Goal: Task Accomplishment & Management: Manage account settings

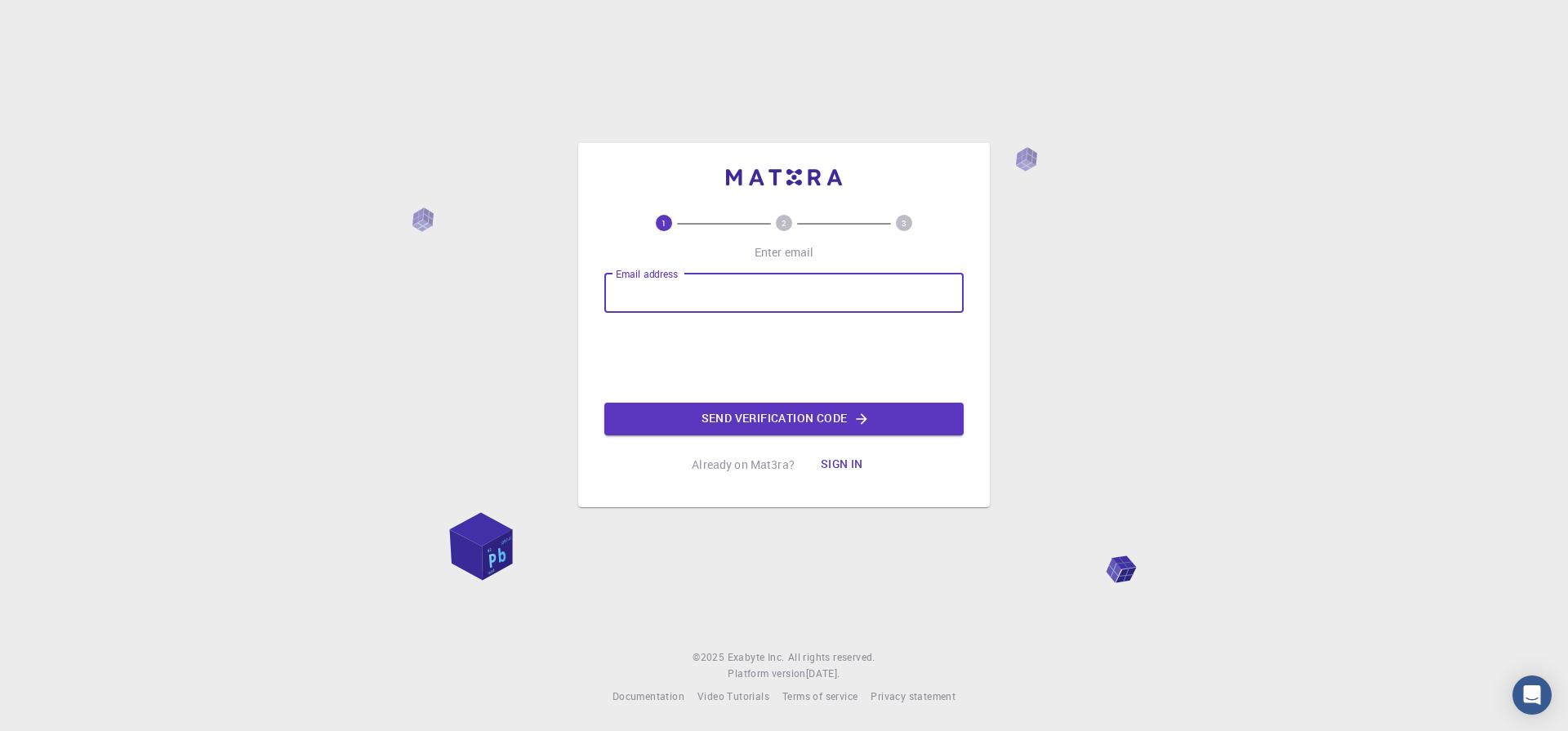
type input "[EMAIL_ADDRESS][DOMAIN_NAME]"
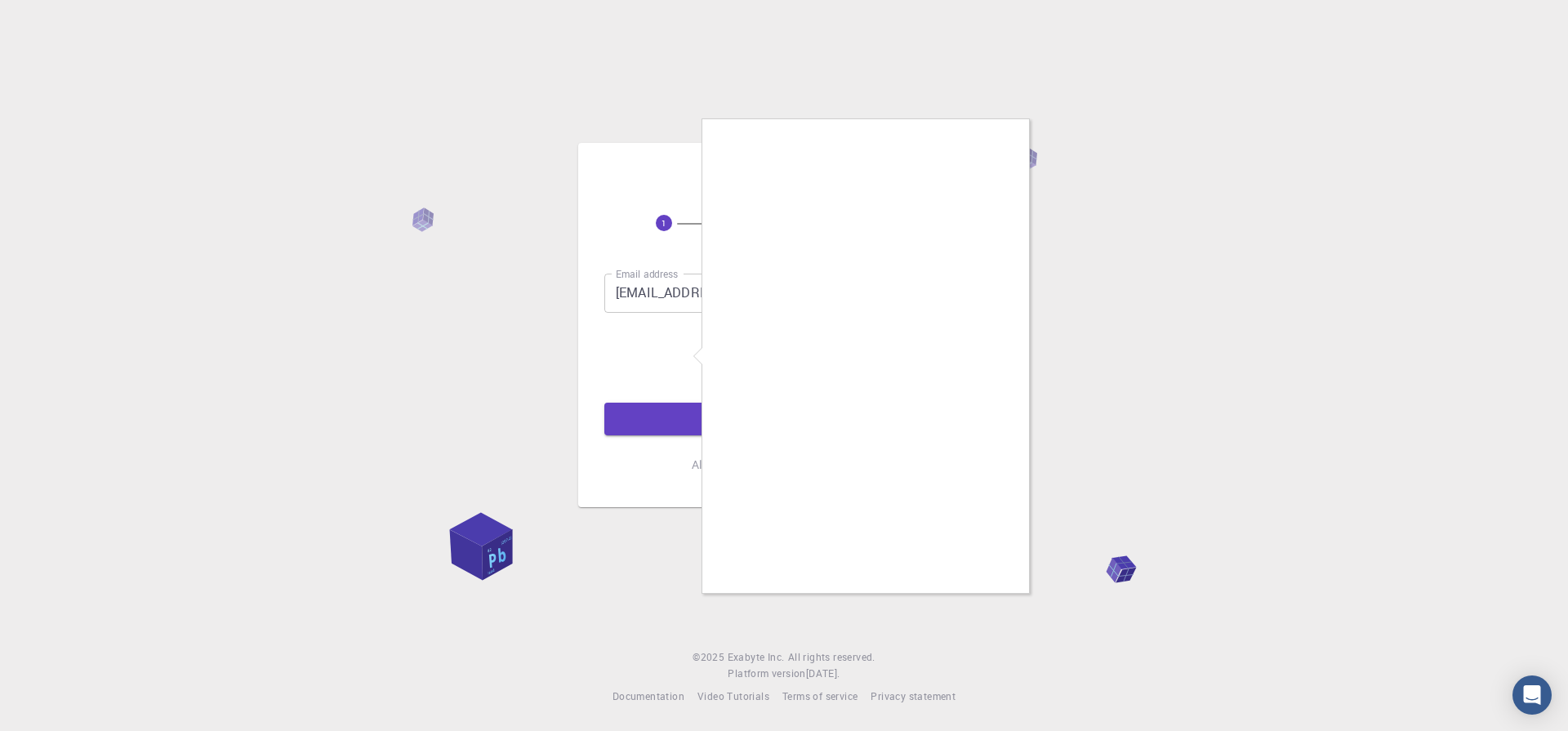
click at [343, 121] on div at bounding box center [784, 366] width 1568 height 731
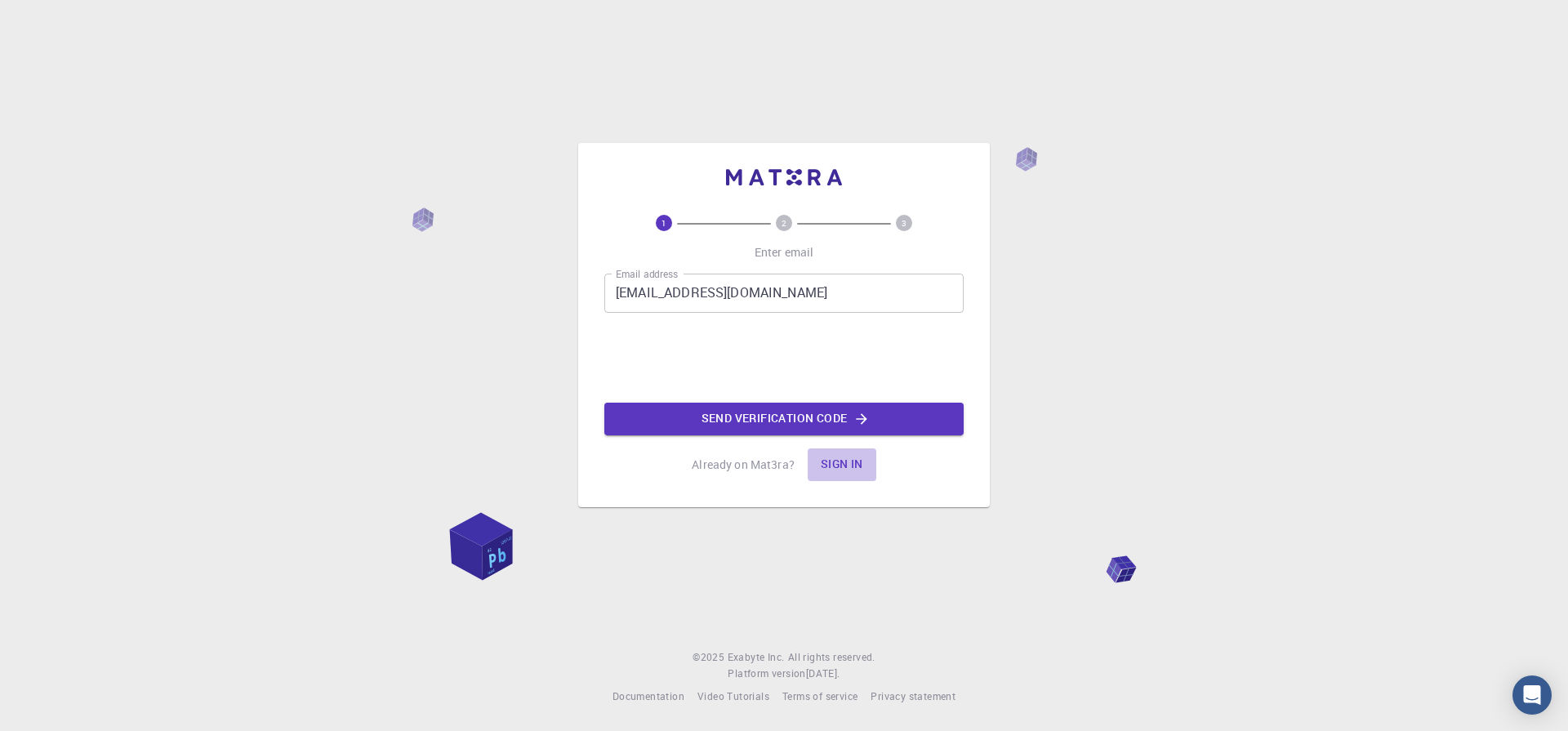
click at [851, 464] on button "Sign in" at bounding box center [842, 464] width 69 height 33
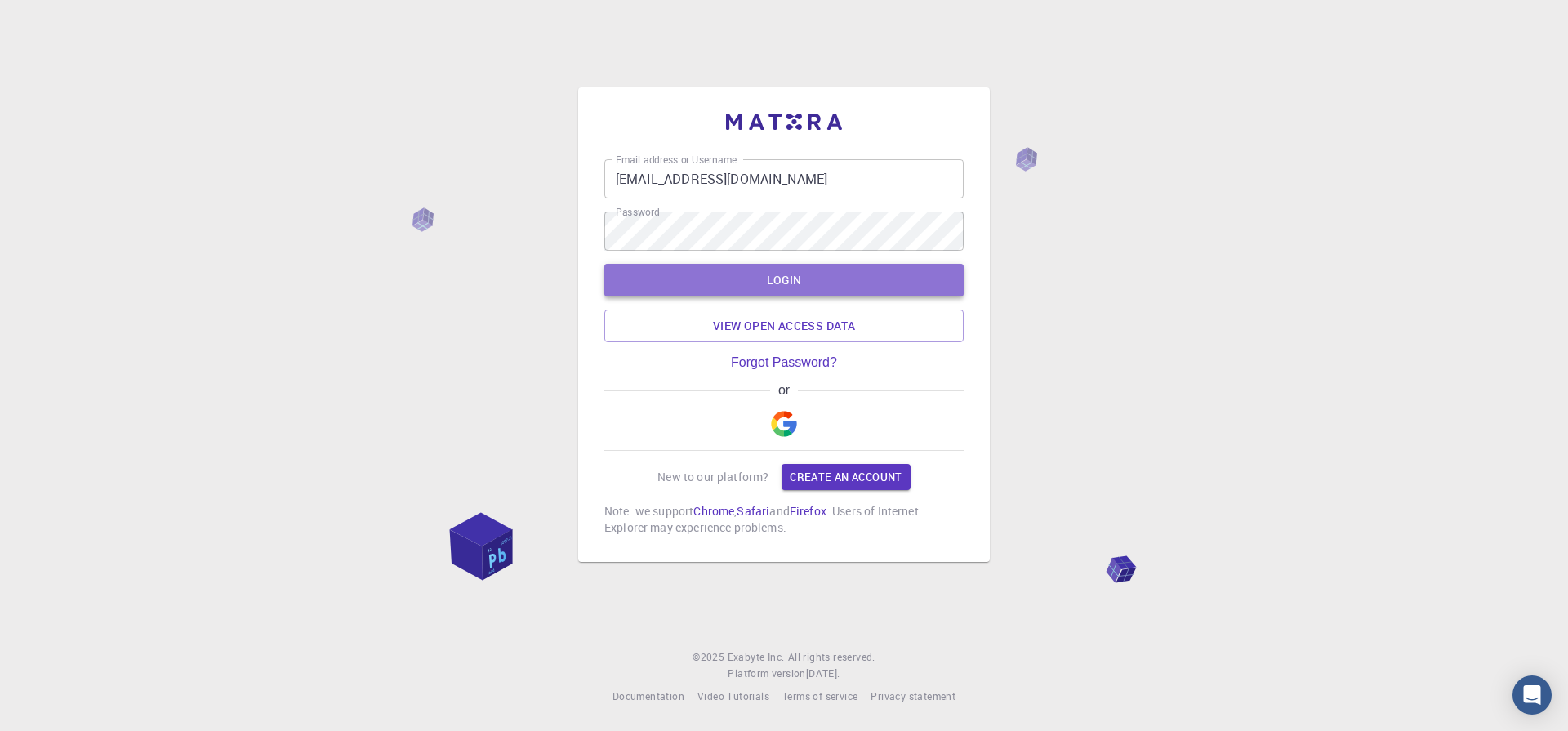
click at [787, 284] on button "LOGIN" at bounding box center [784, 279] width 360 height 33
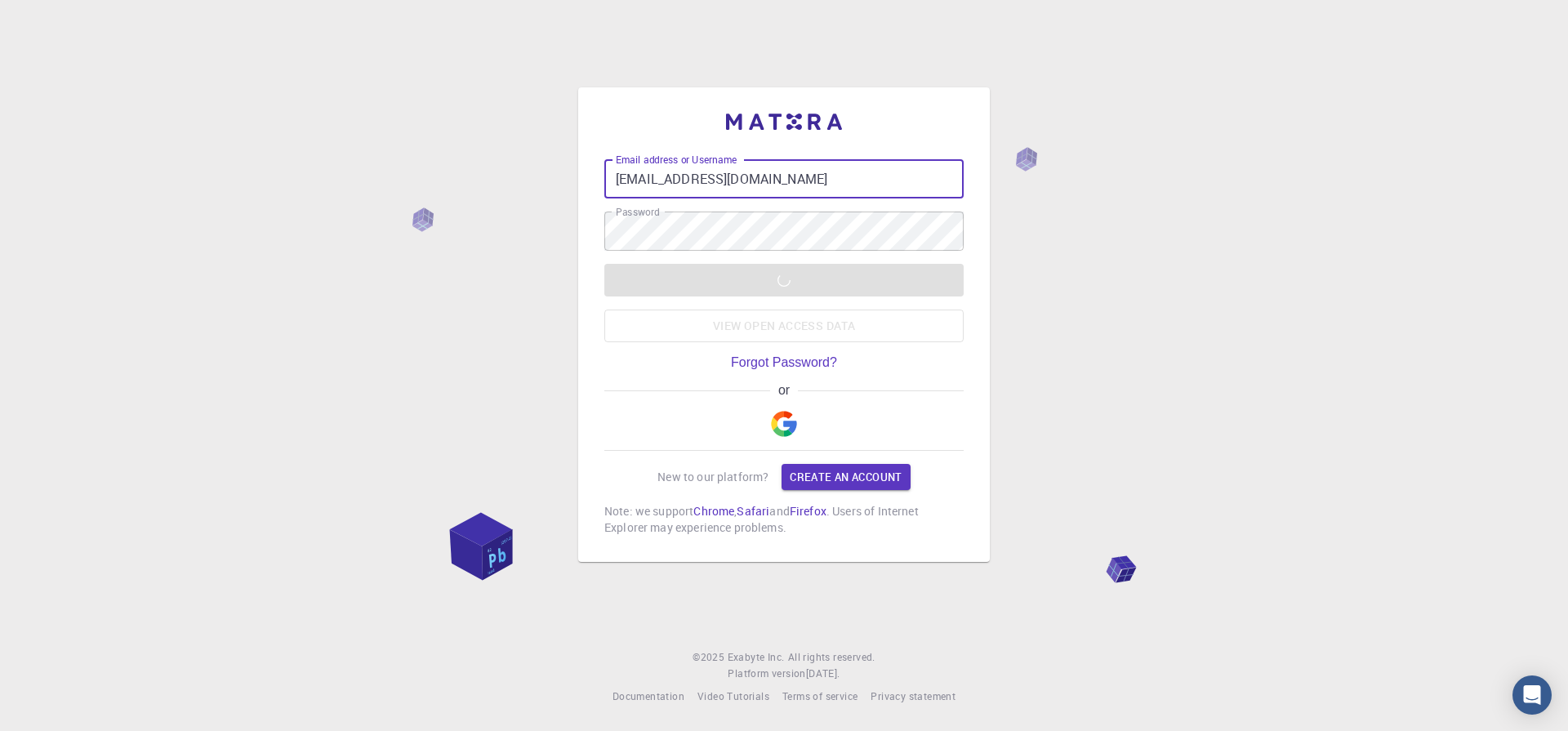
click at [812, 167] on input "[EMAIL_ADDRESS][DOMAIN_NAME]" at bounding box center [784, 178] width 360 height 39
click at [834, 178] on input "[EMAIL_ADDRESS][DOMAIN_NAME]" at bounding box center [784, 178] width 360 height 39
drag, startPoint x: 1280, startPoint y: 265, endPoint x: 1281, endPoint y: 277, distance: 12.0
click at [1282, 276] on div "Email address or Username utsavsingh188@ Email address or Username Password Pas…" at bounding box center [784, 366] width 1568 height 731
click at [739, 176] on input "utsavsingh188@" at bounding box center [784, 178] width 360 height 39
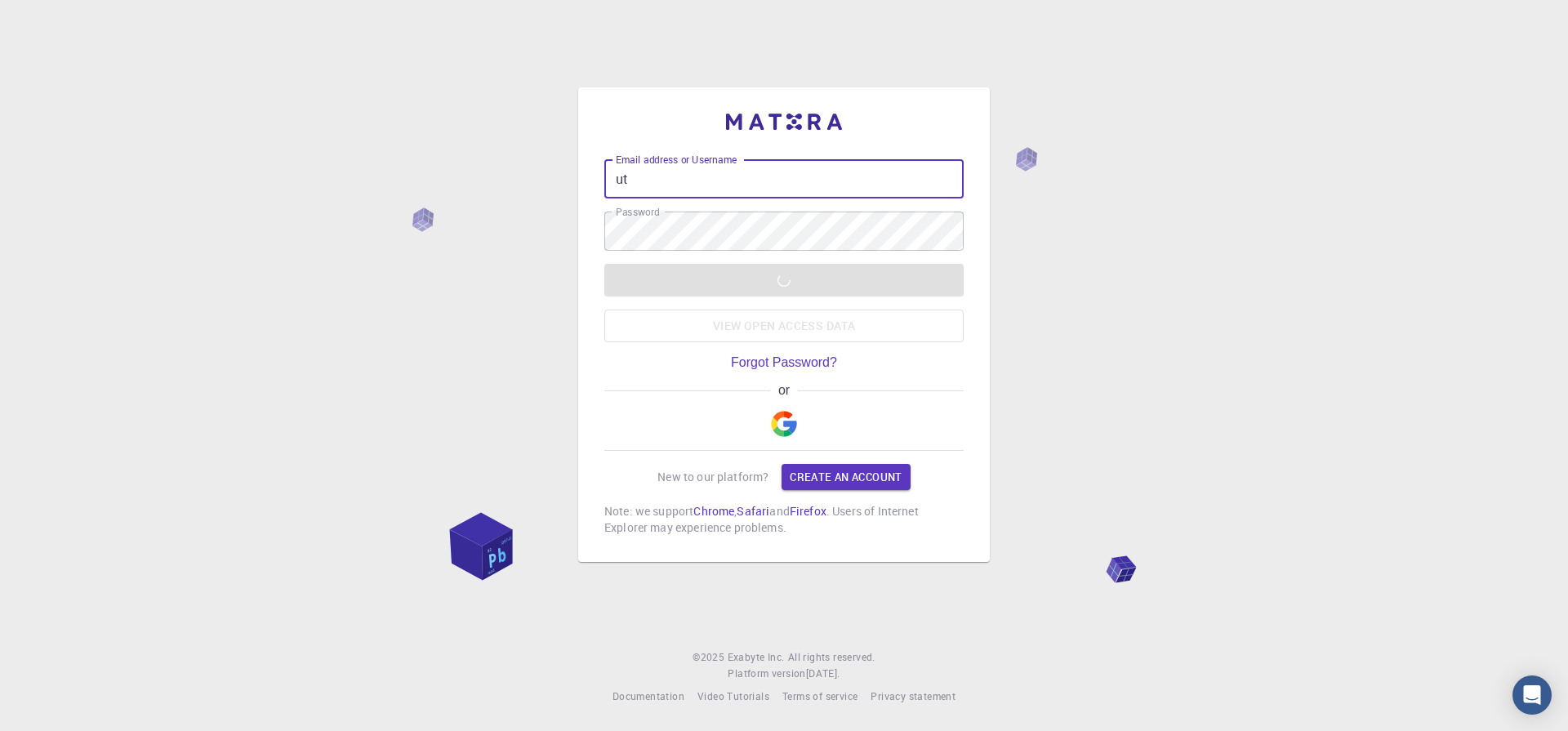
type input "u"
click at [795, 184] on input "utsavsingh188@" at bounding box center [784, 178] width 360 height 39
type input "[EMAIL_ADDRESS][DOMAIN_NAME]"
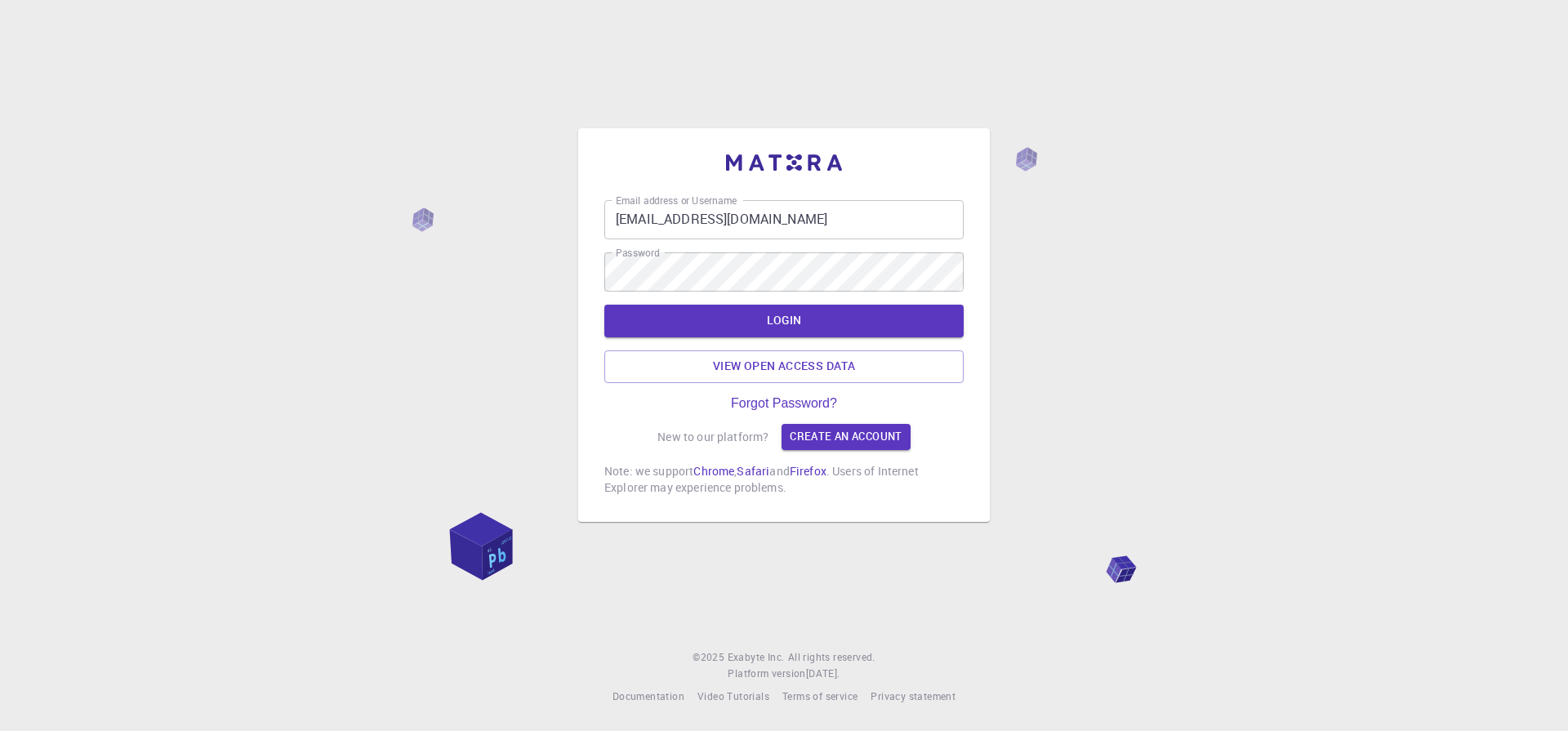
click at [535, 354] on div "Email address or Username [EMAIL_ADDRESS][DOMAIN_NAME] Email address or Usernam…" at bounding box center [784, 366] width 1568 height 731
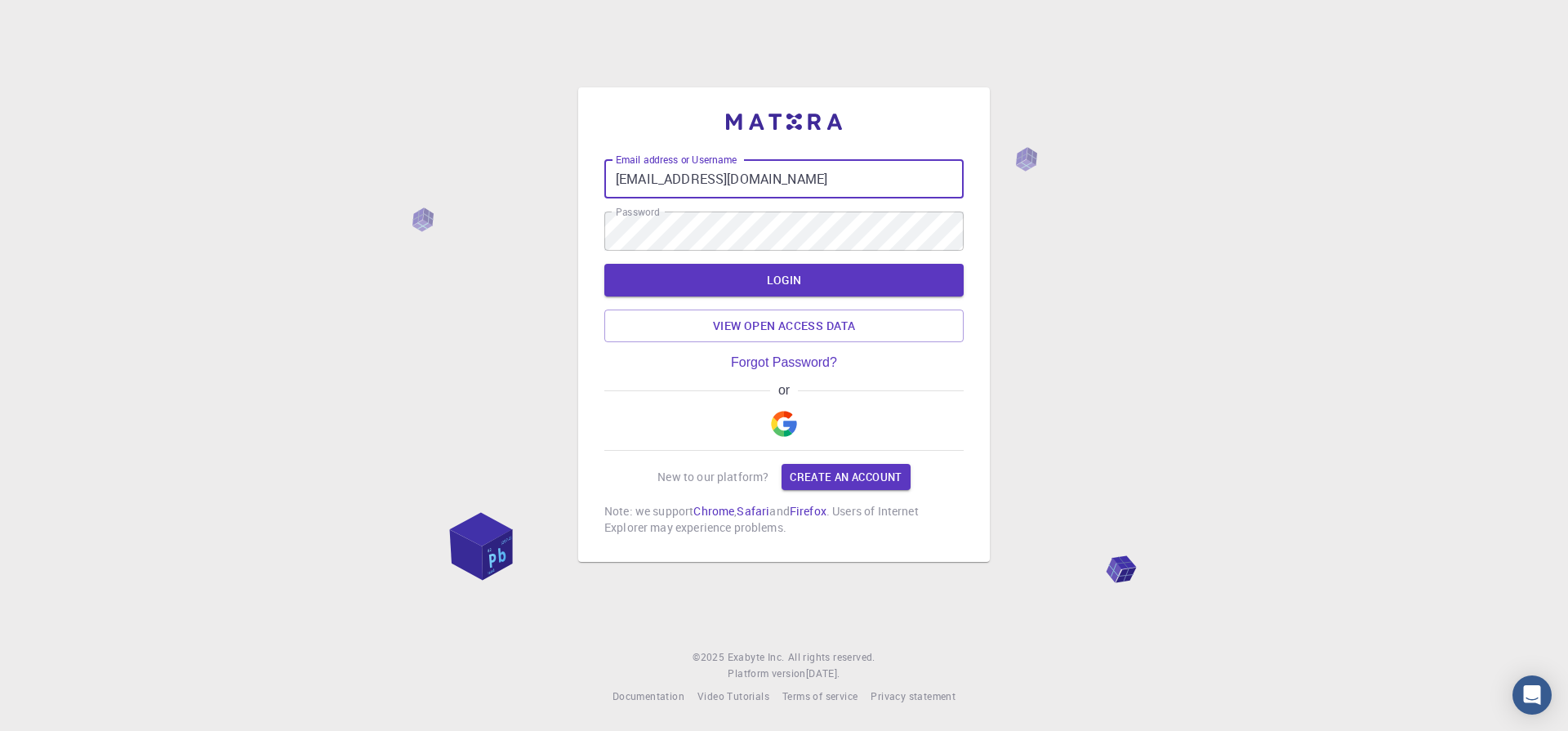
click at [807, 191] on input "[EMAIL_ADDRESS][DOMAIN_NAME]" at bounding box center [784, 178] width 360 height 39
type input "u"
type input "[EMAIL_ADDRESS][DOMAIN_NAME]"
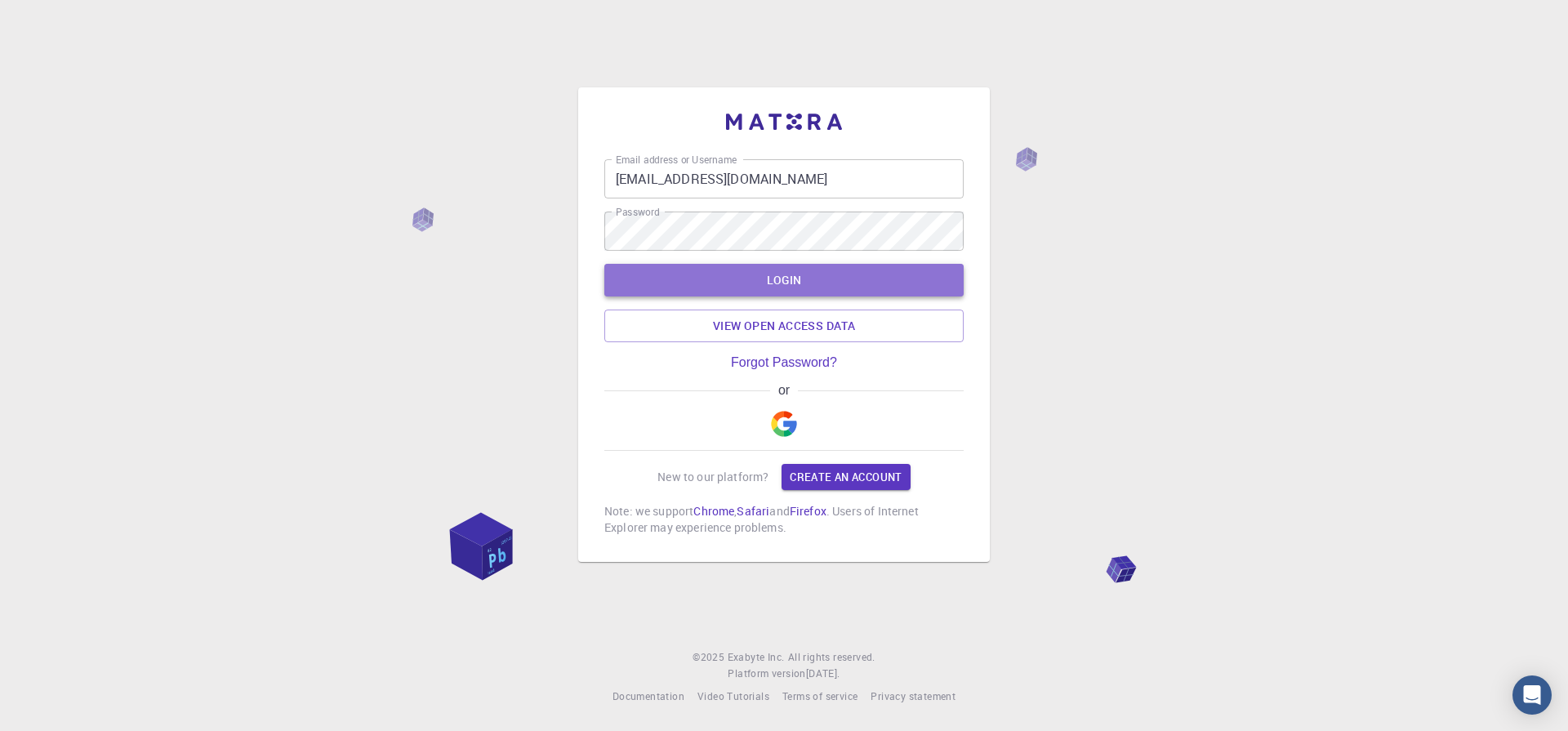
click at [665, 263] on button "LOGIN" at bounding box center [784, 279] width 360 height 33
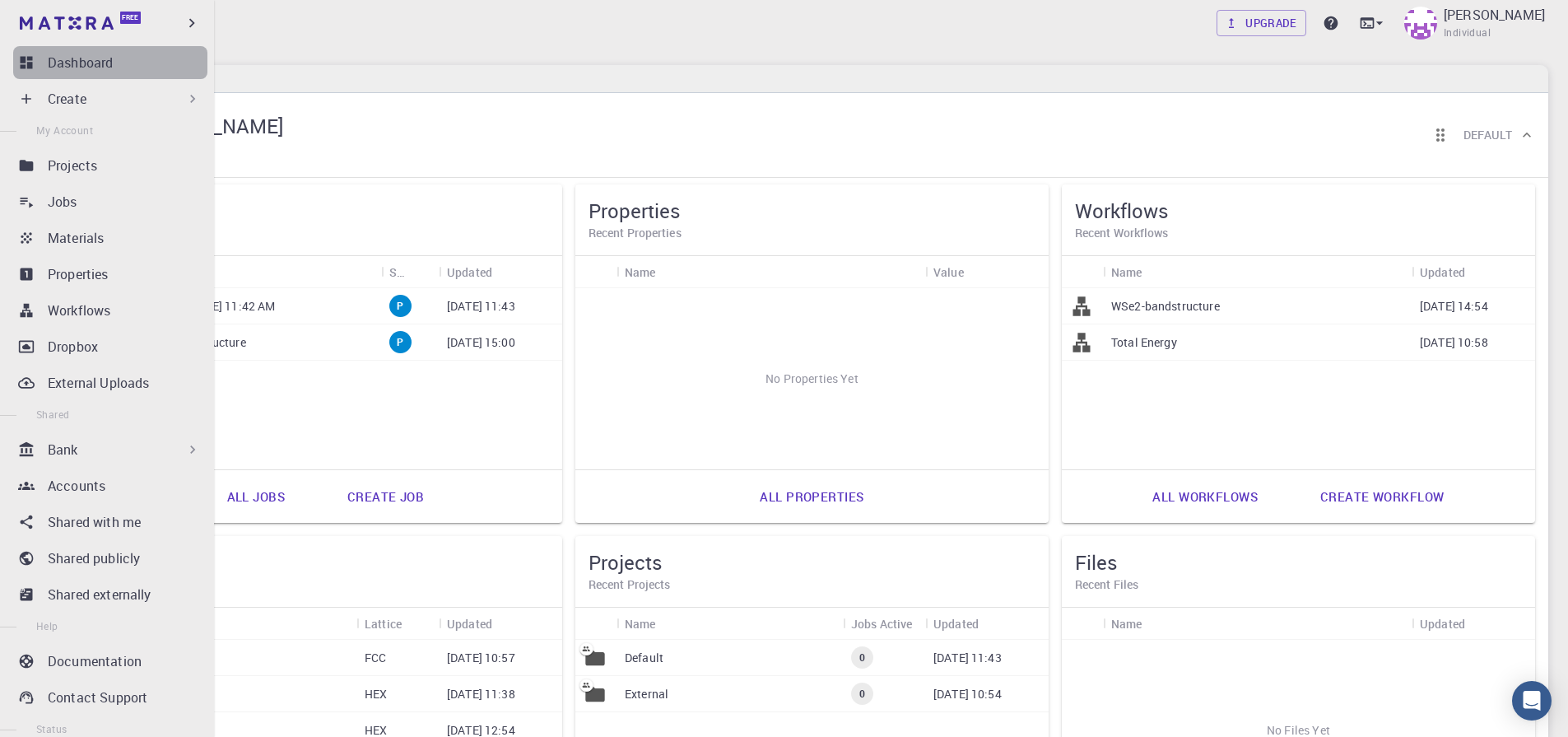
click at [150, 78] on link "Dashboard" at bounding box center [110, 62] width 194 height 33
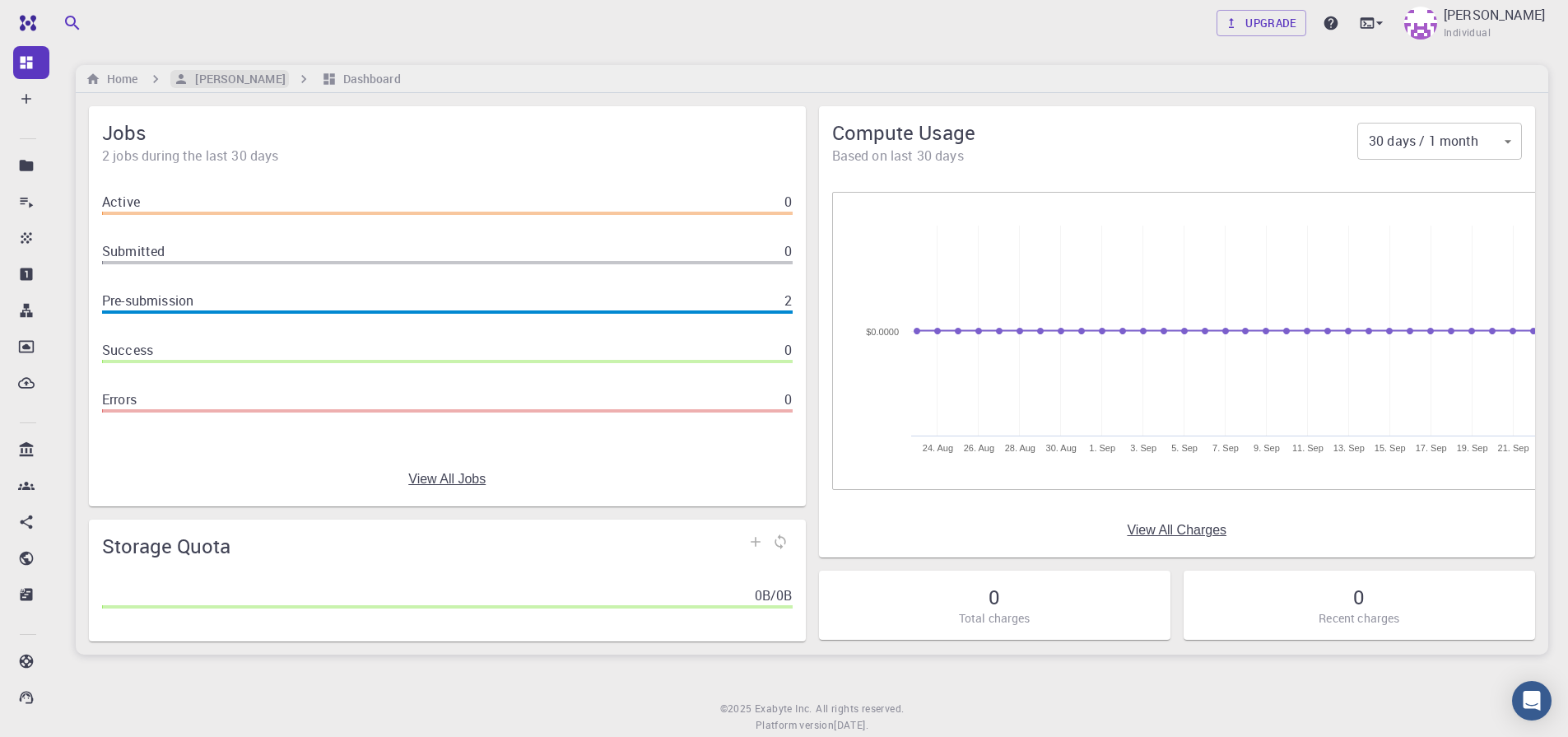
click at [217, 78] on h6 "[PERSON_NAME]" at bounding box center [237, 78] width 96 height 18
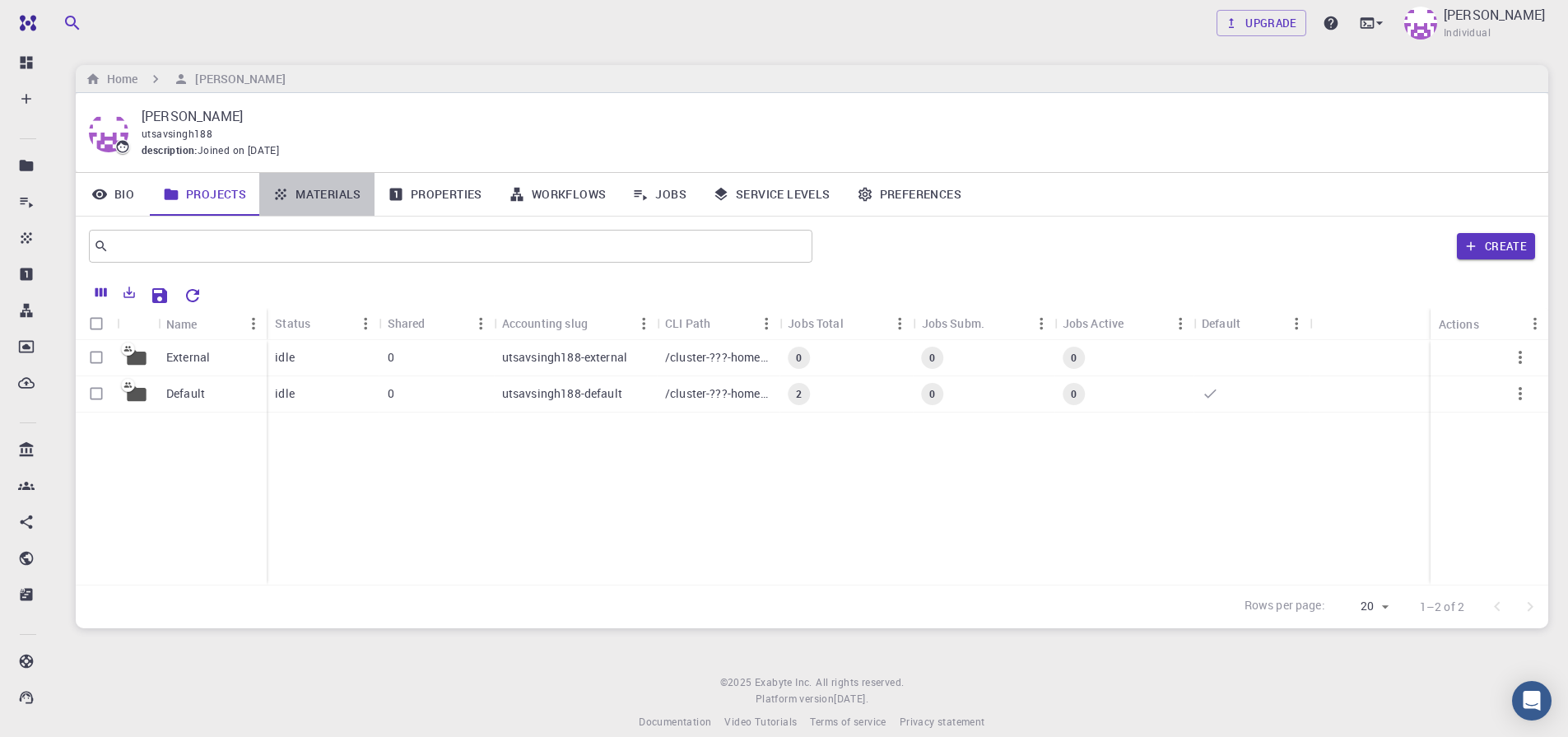
click at [318, 194] on link "Materials" at bounding box center [317, 194] width 115 height 43
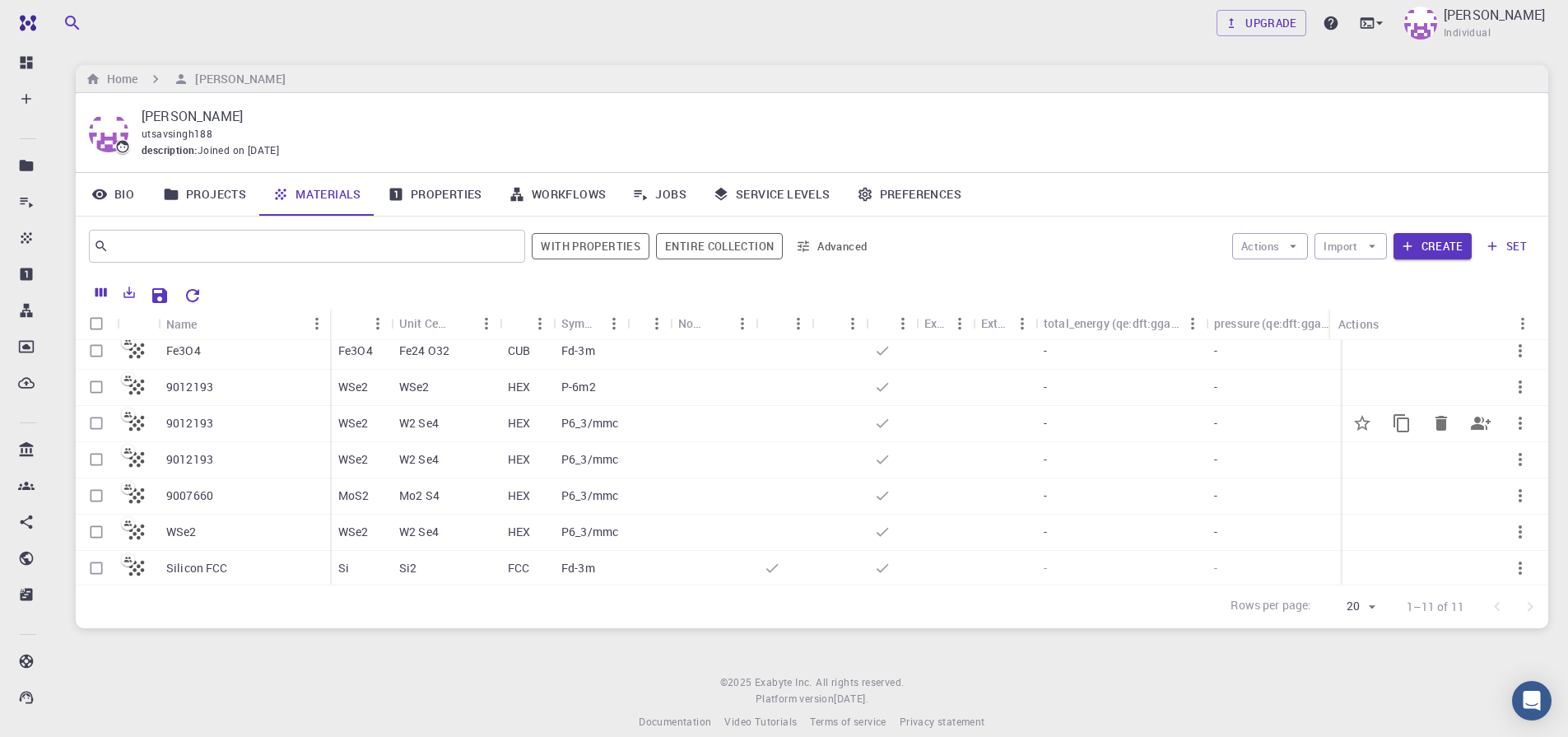
scroll to position [166, 0]
click at [94, 479] on input "Select row" at bounding box center [96, 492] width 31 height 31
checkbox input "true"
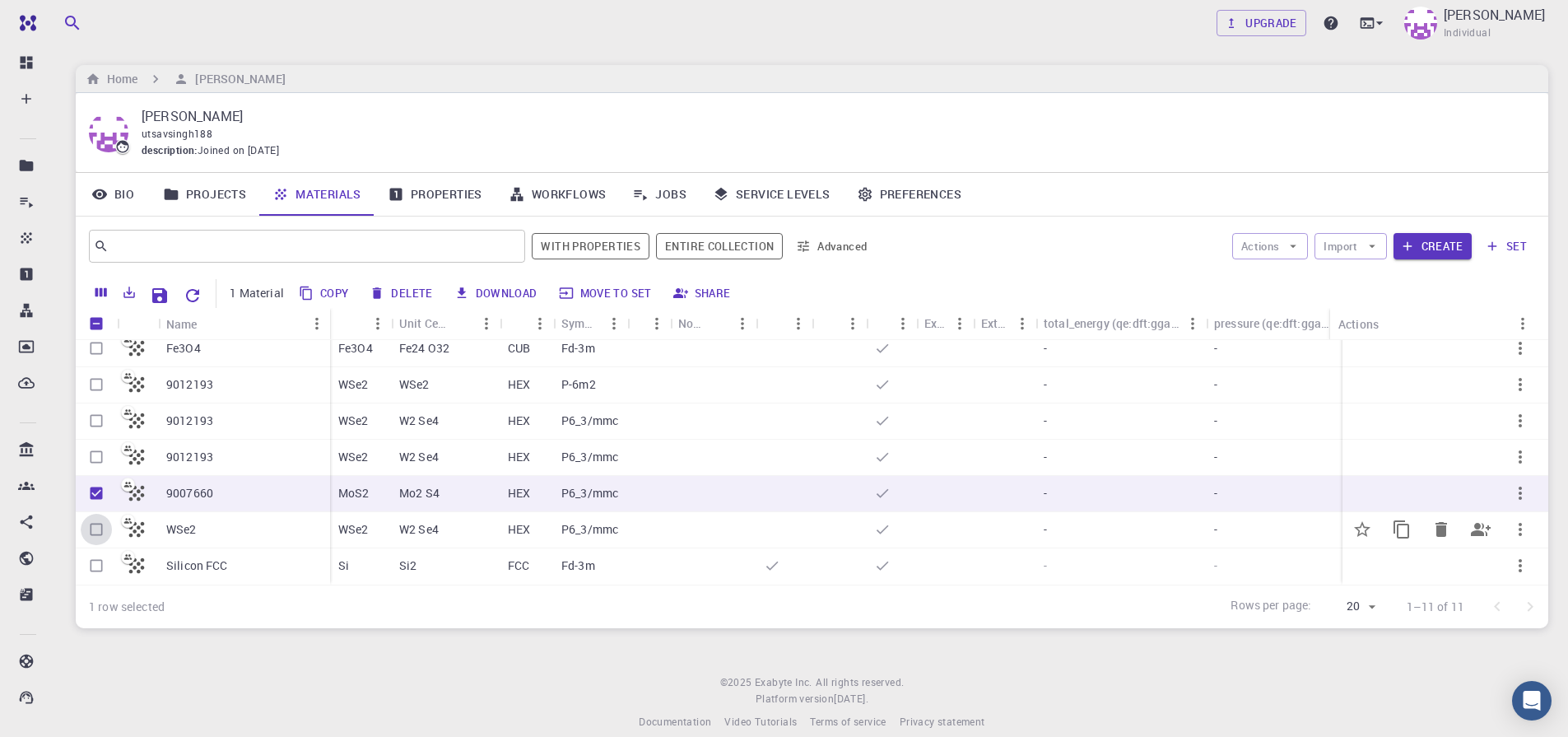
click at [94, 521] on input "Select row" at bounding box center [96, 529] width 31 height 31
checkbox input "true"
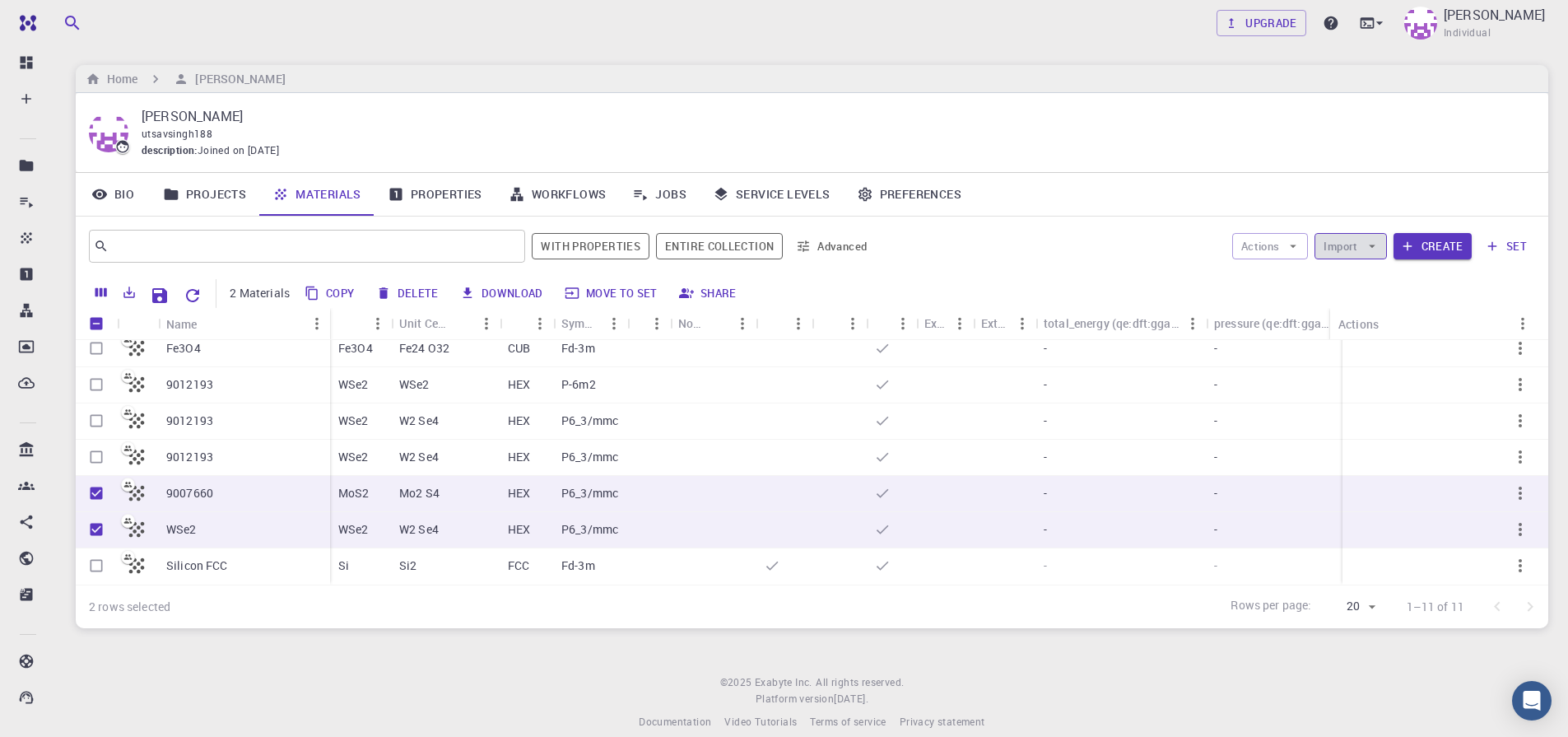
click at [1372, 250] on icon "button" at bounding box center [1372, 246] width 15 height 15
click at [1076, 242] on div "Actions Import Create set" at bounding box center [1208, 245] width 653 height 40
click at [1294, 251] on icon "button" at bounding box center [1293, 246] width 15 height 15
click at [1291, 245] on icon "button" at bounding box center [1293, 246] width 15 height 15
click at [1277, 246] on button "Actions" at bounding box center [1270, 245] width 77 height 26
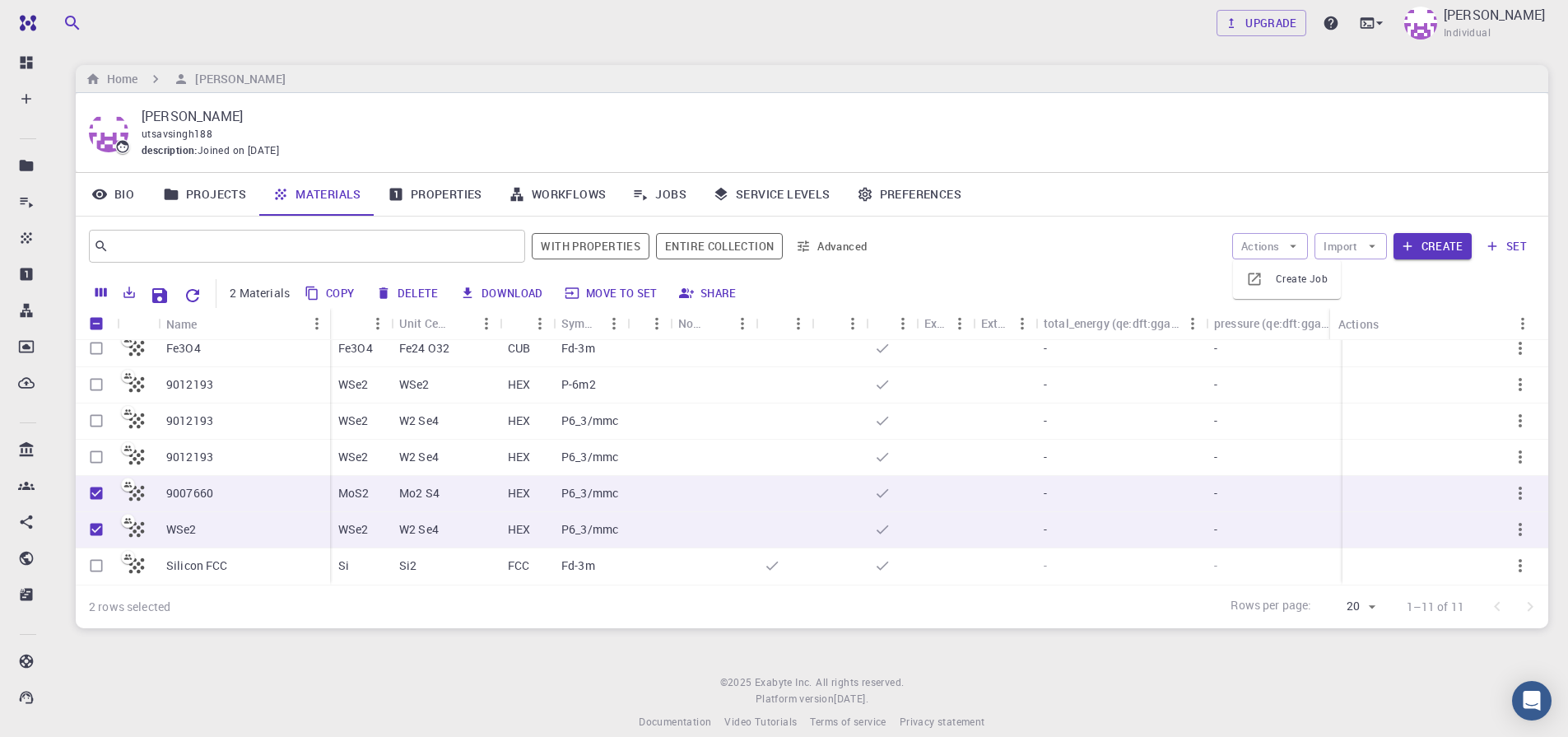
click at [1279, 282] on span "Create Job" at bounding box center [1302, 279] width 52 height 17
click at [1367, 243] on icon "button" at bounding box center [1372, 246] width 15 height 15
click at [1341, 281] on icon at bounding box center [1337, 279] width 11 height 14
click at [102, 481] on input "Unselect row" at bounding box center [96, 492] width 31 height 31
checkbox input "false"
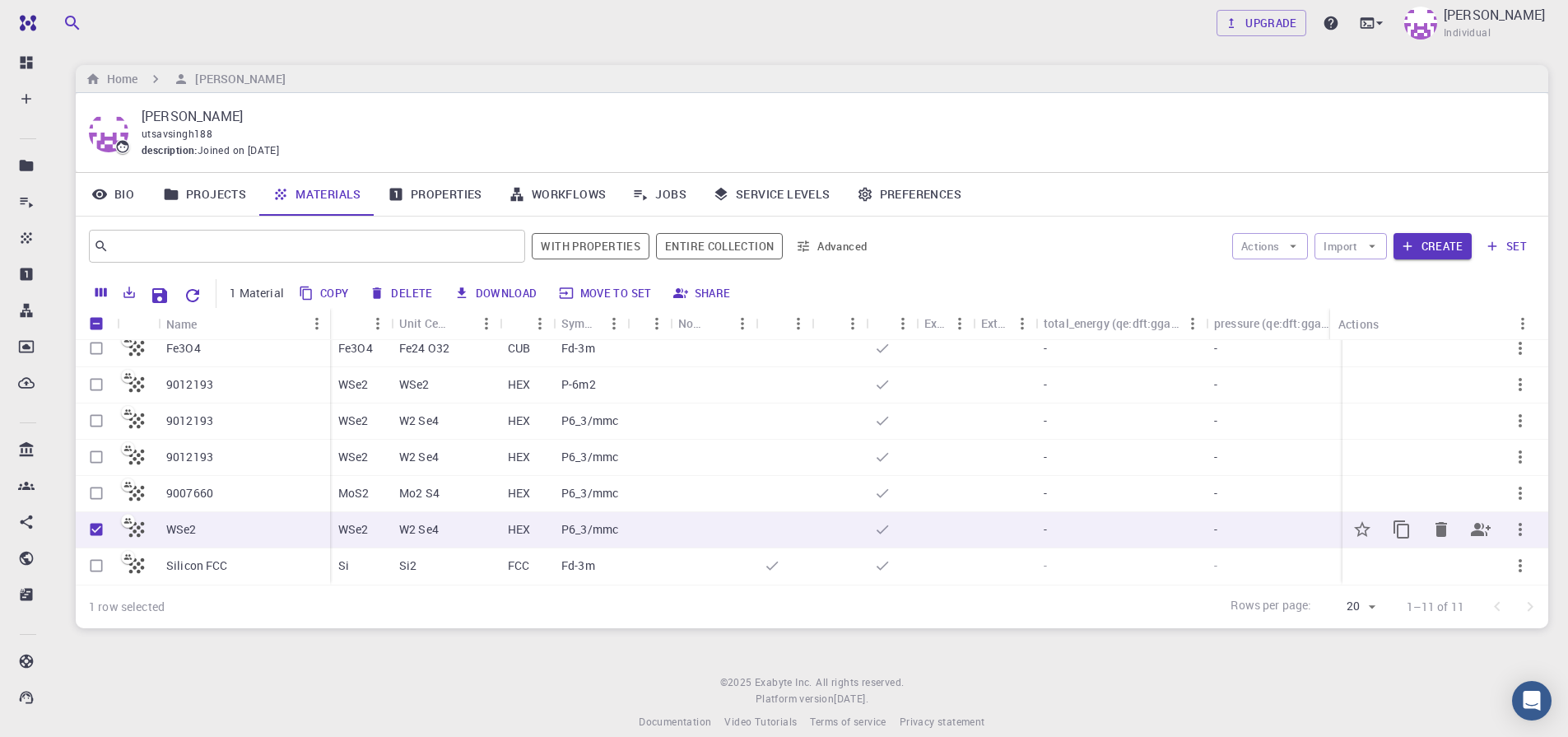
click at [101, 516] on input "Unselect row" at bounding box center [96, 529] width 31 height 31
checkbox input "false"
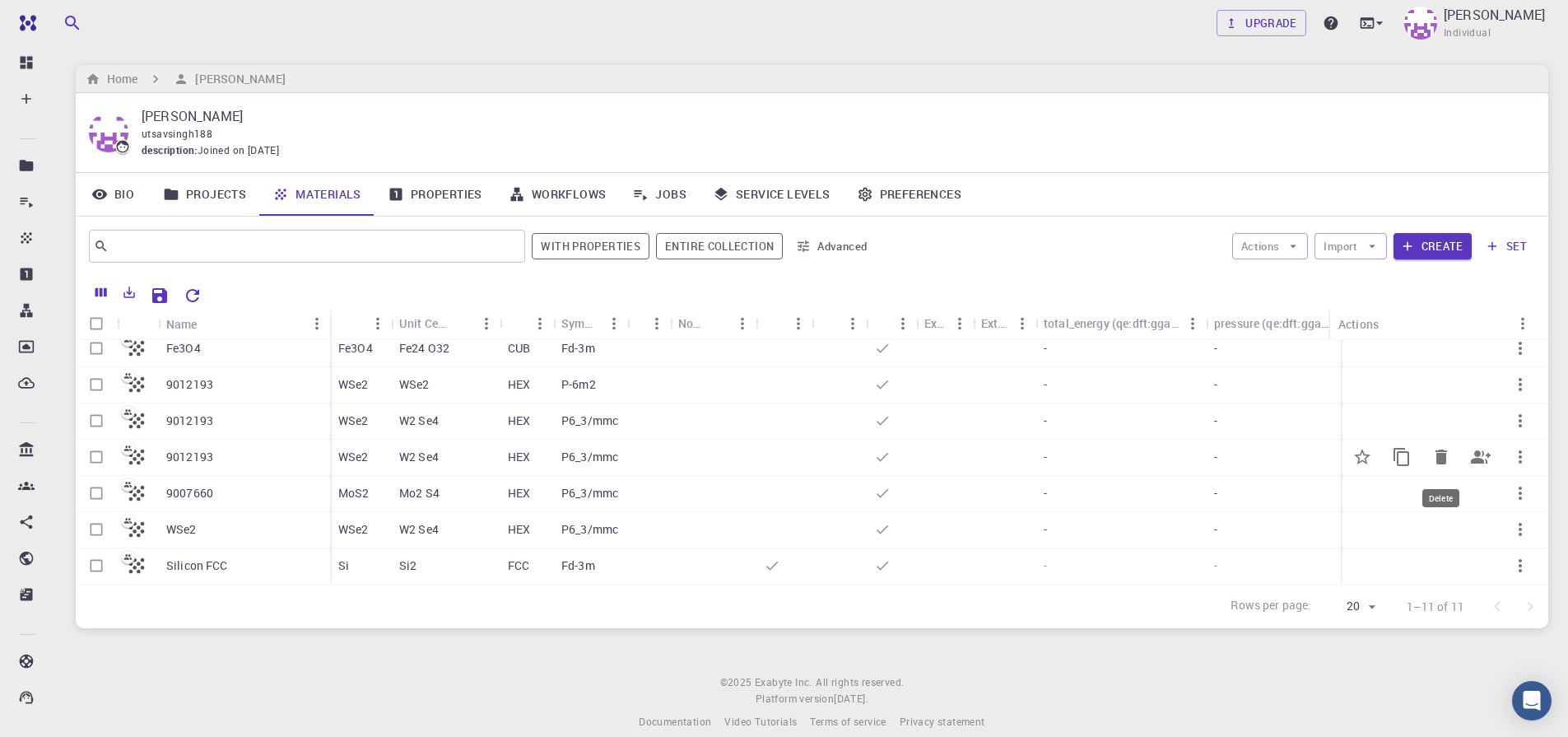
click at [1436, 449] on icon "Delete" at bounding box center [1442, 457] width 12 height 15
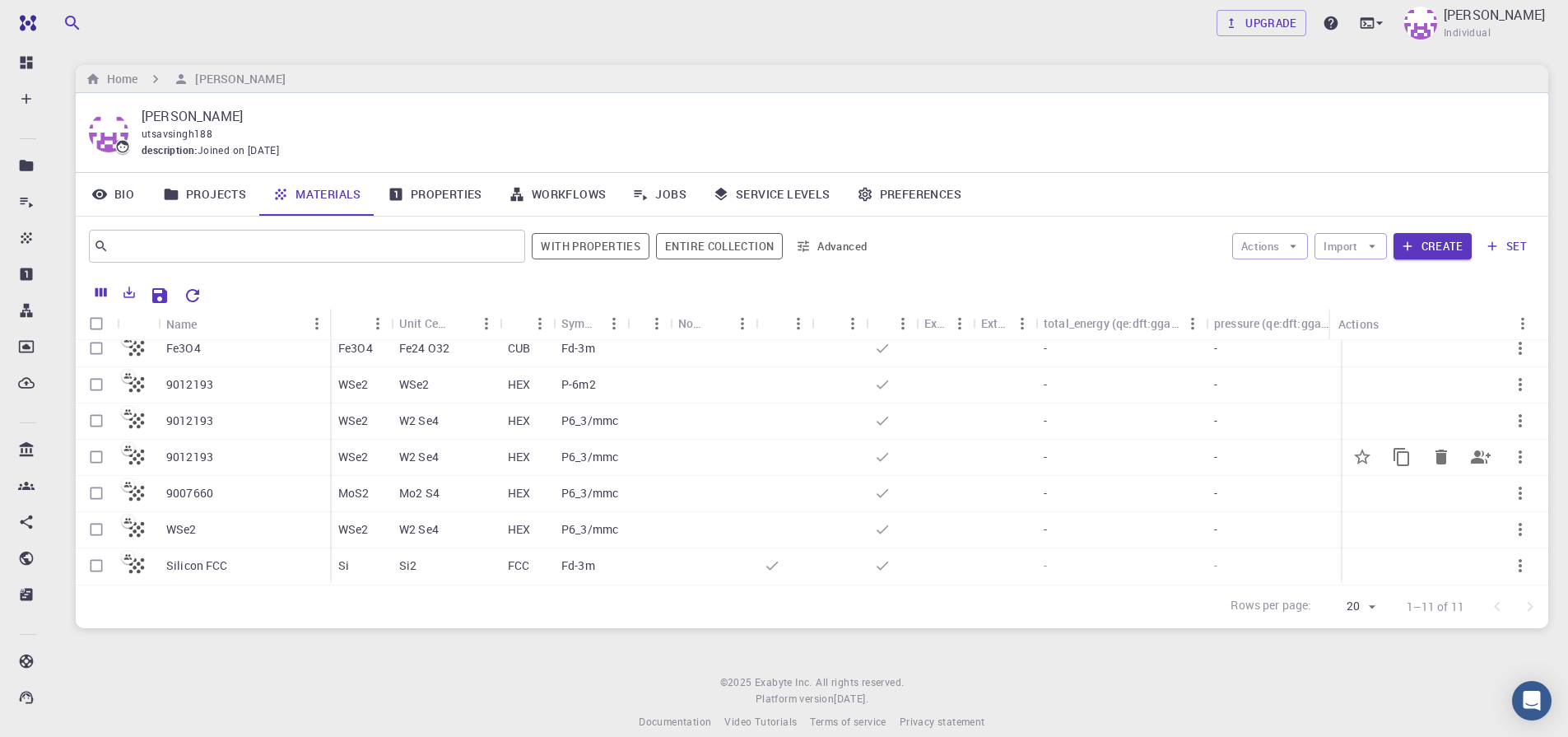
click at [99, 447] on input "Select row" at bounding box center [96, 456] width 31 height 31
checkbox input "true"
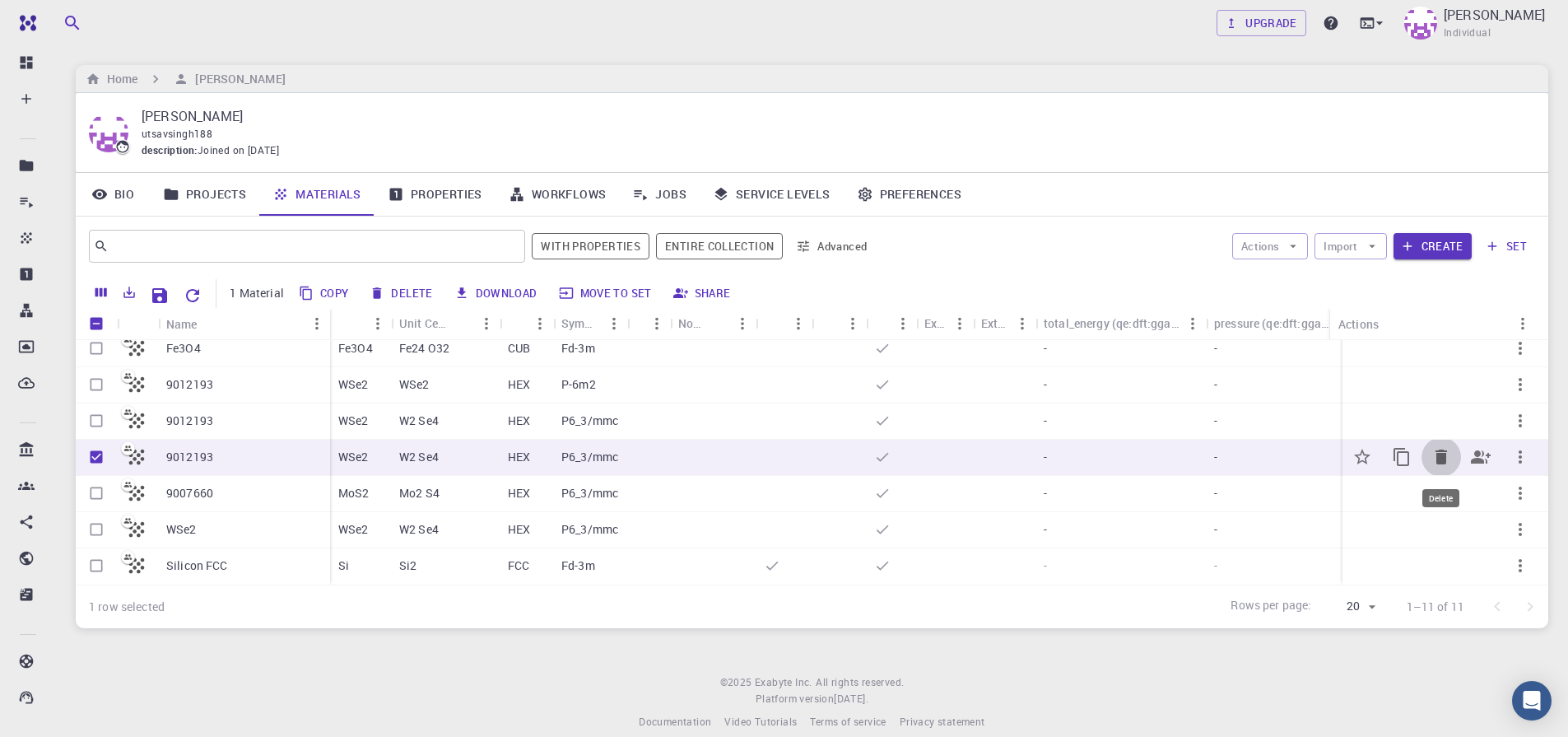
click at [1436, 449] on icon "Delete" at bounding box center [1442, 457] width 12 height 15
drag, startPoint x: 95, startPoint y: 443, endPoint x: 103, endPoint y: 355, distance: 88.4
click at [95, 443] on input "Unselect row" at bounding box center [96, 456] width 31 height 31
checkbox input "false"
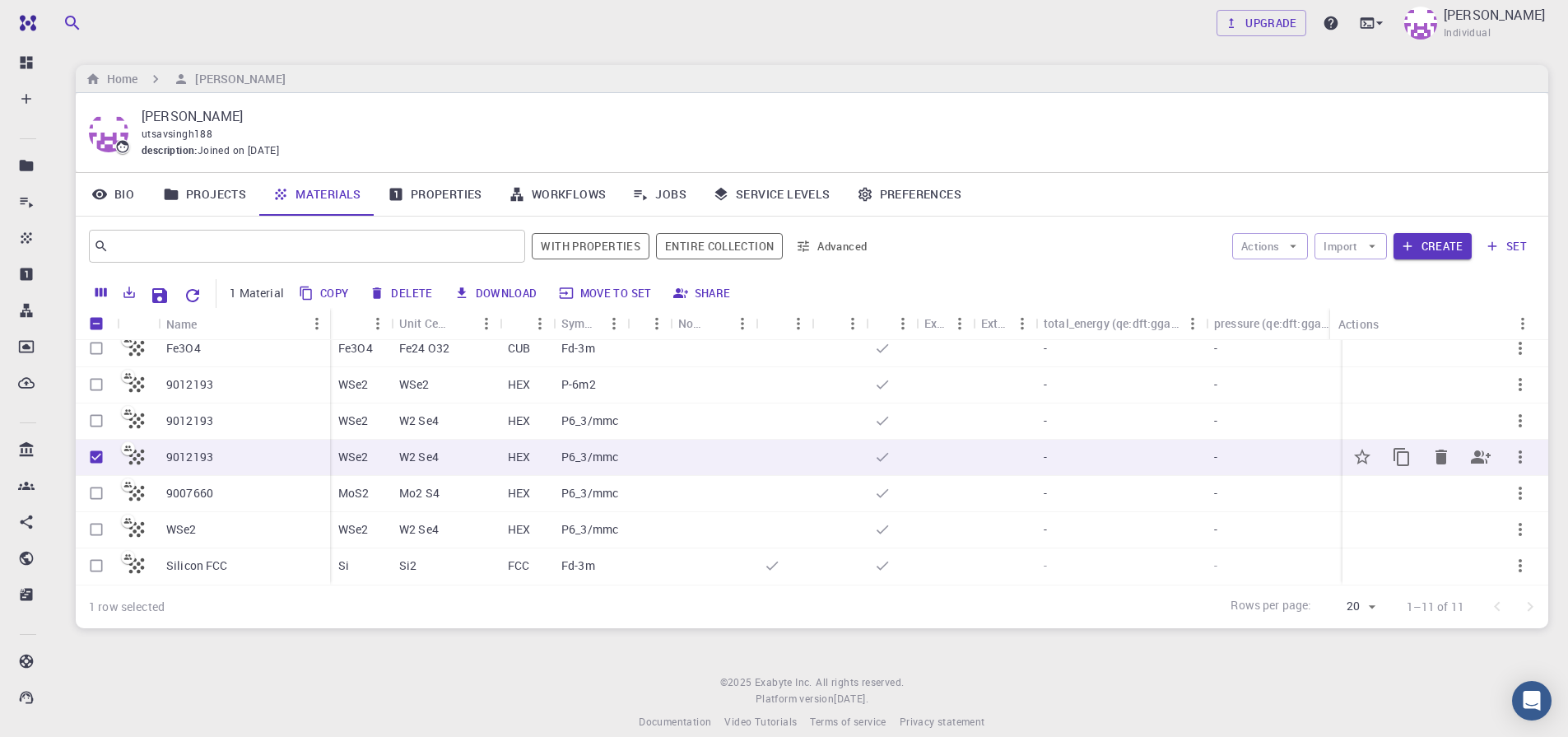
checkbox input "false"
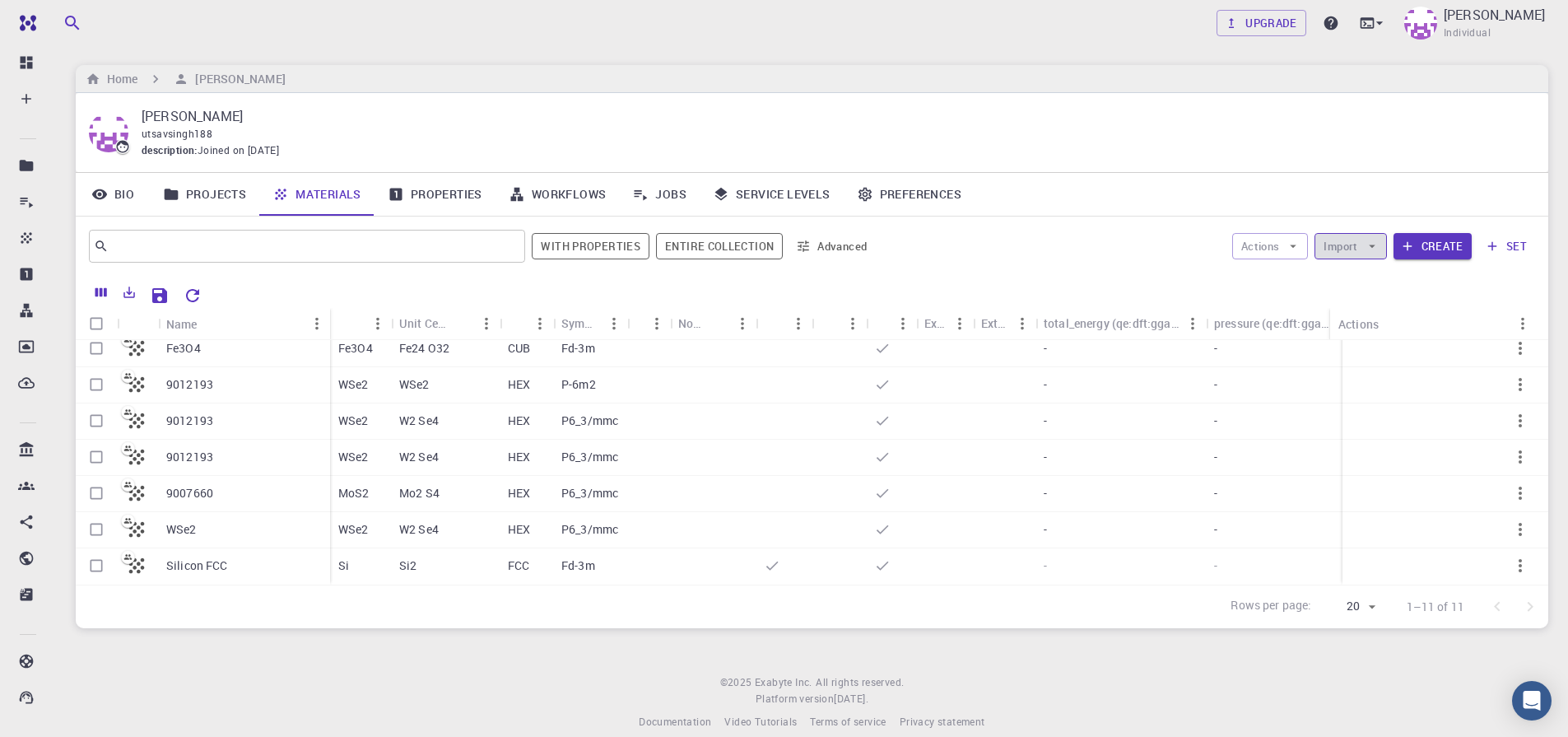
click at [1356, 250] on button "Import" at bounding box center [1350, 245] width 72 height 26
drag, startPoint x: 1340, startPoint y: 279, endPoint x: 1350, endPoint y: 278, distance: 10.0
click at [1341, 279] on icon at bounding box center [1338, 279] width 17 height 17
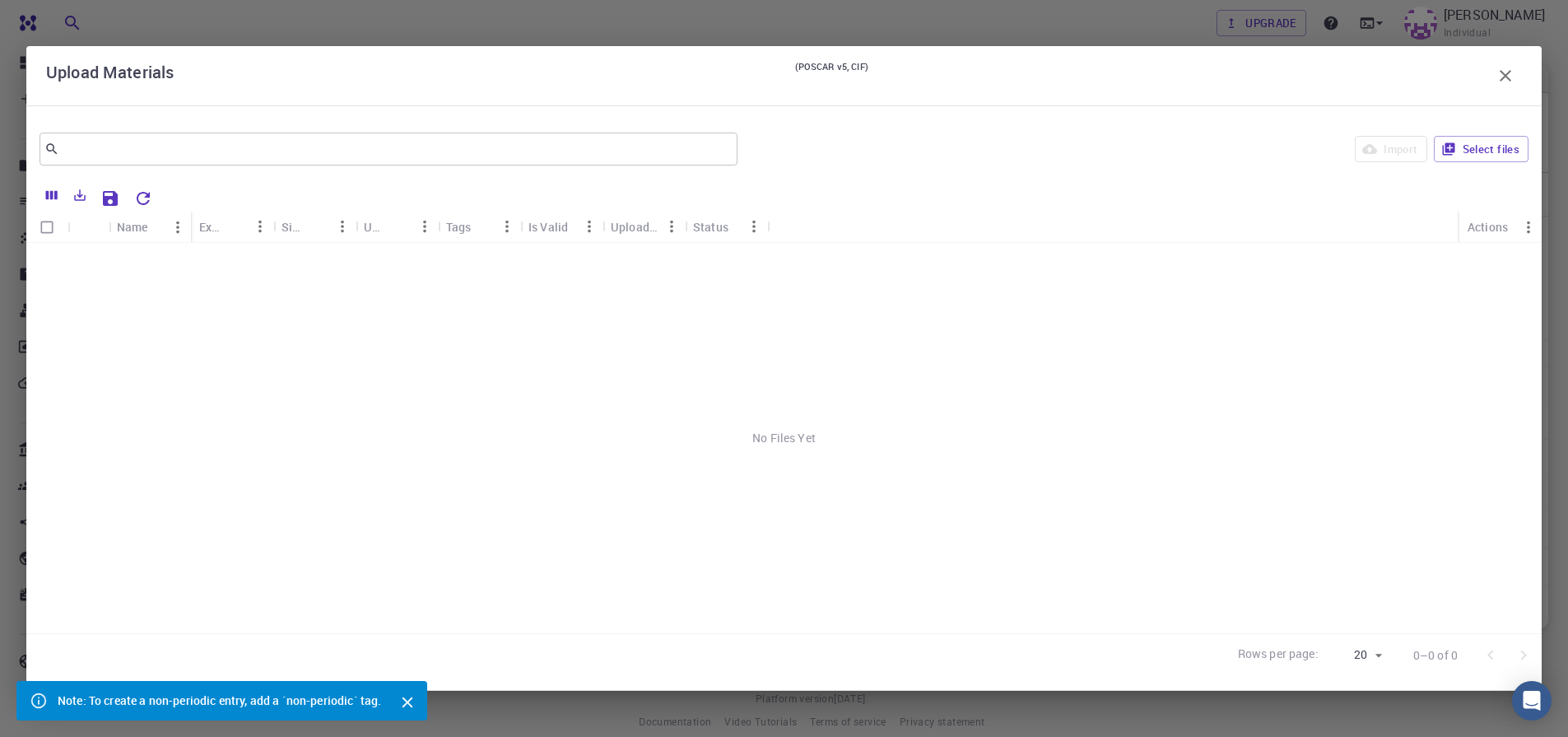
scroll to position [19, 0]
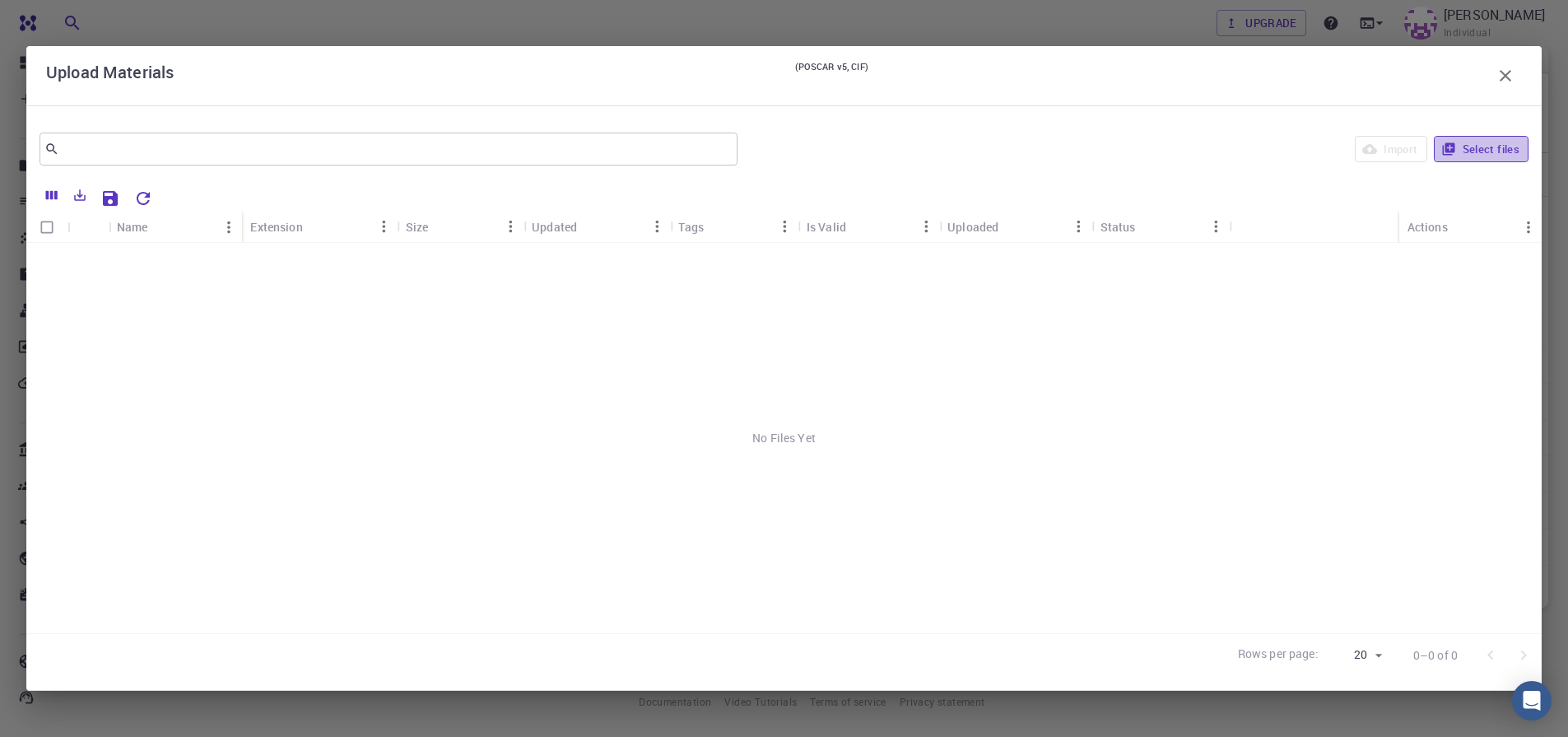
click at [1474, 153] on button "Select files" at bounding box center [1481, 148] width 94 height 26
click at [1474, 149] on button "Select files" at bounding box center [1481, 148] width 94 height 26
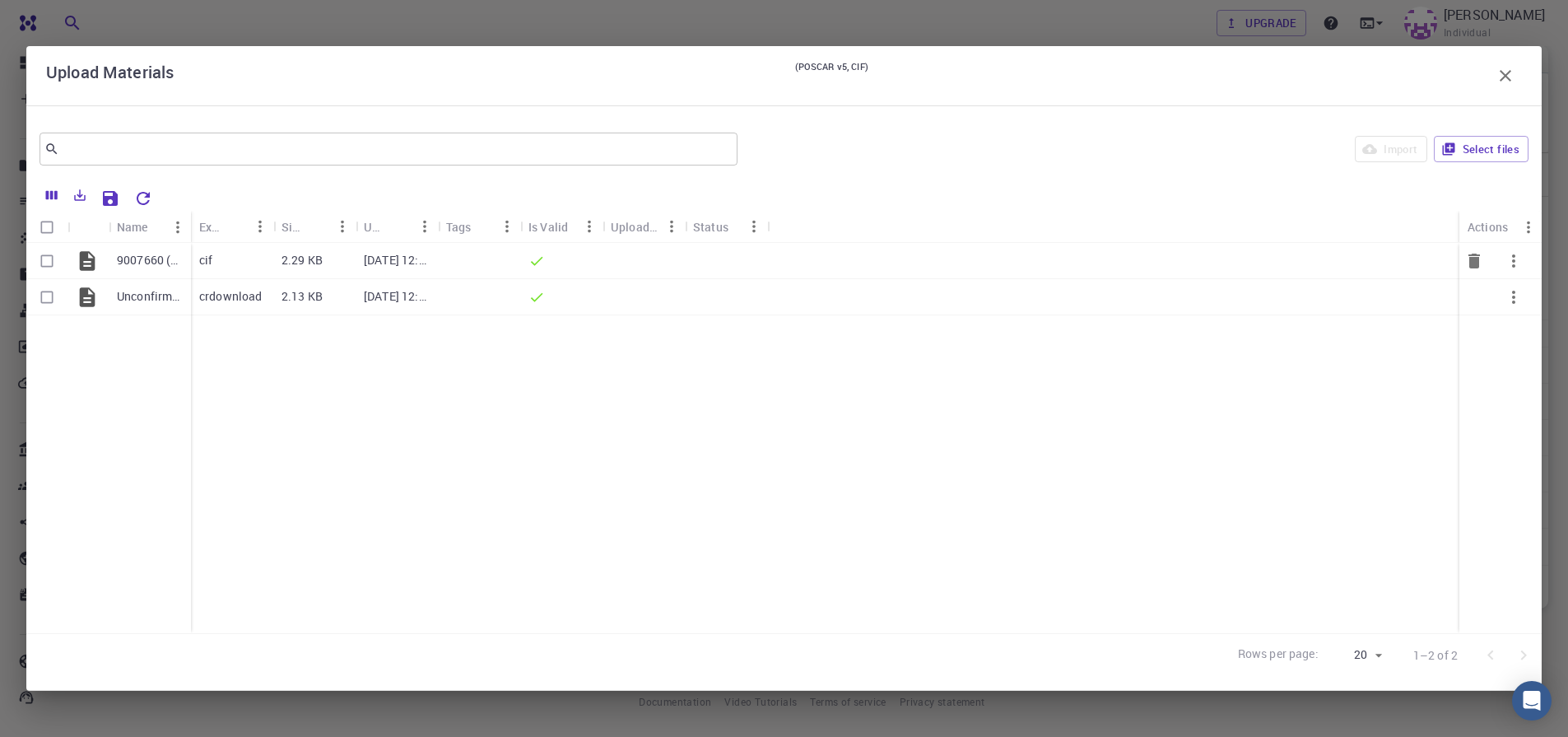
click at [51, 265] on input "Select row" at bounding box center [46, 261] width 31 height 31
checkbox input "true"
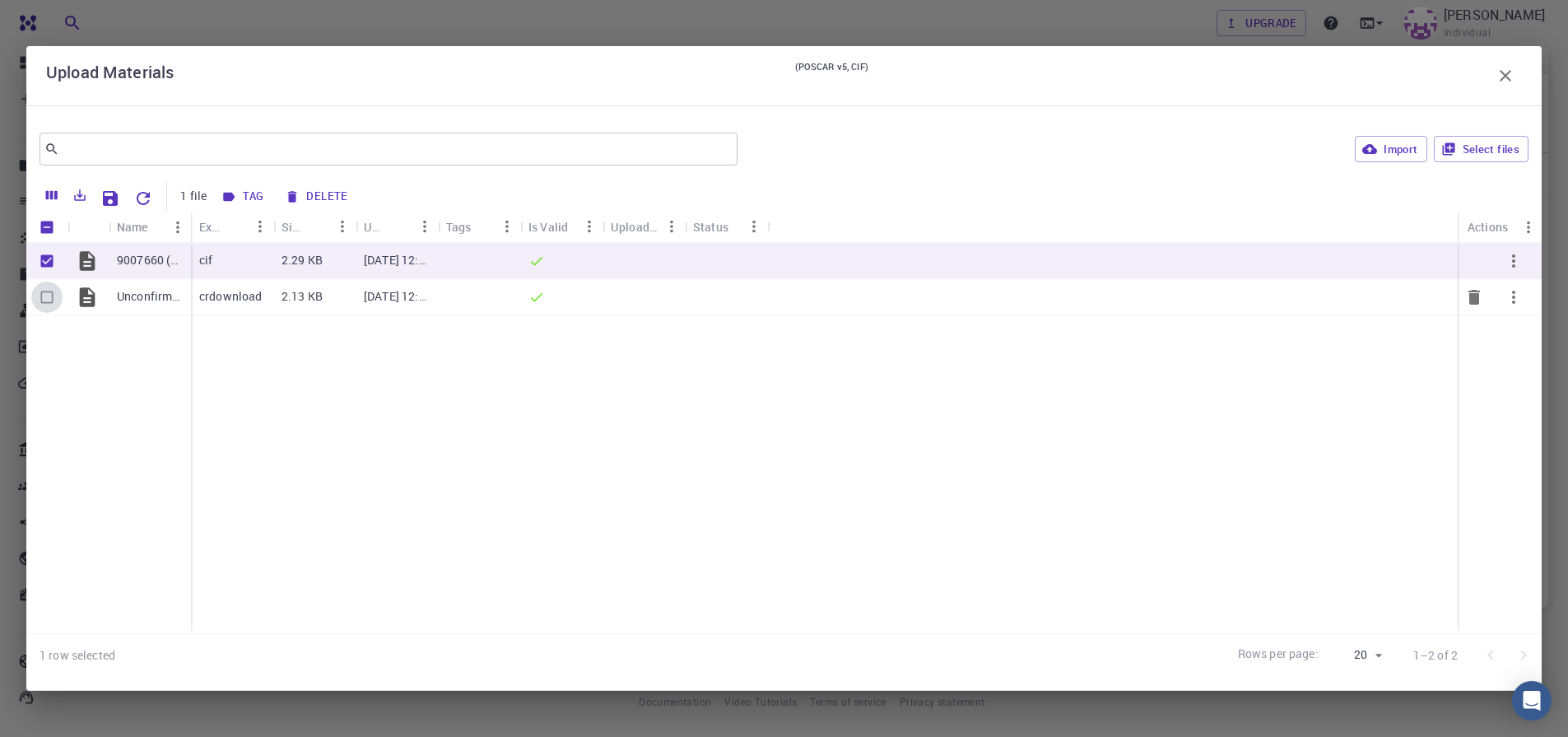
click at [49, 298] on input "Select row" at bounding box center [46, 297] width 31 height 31
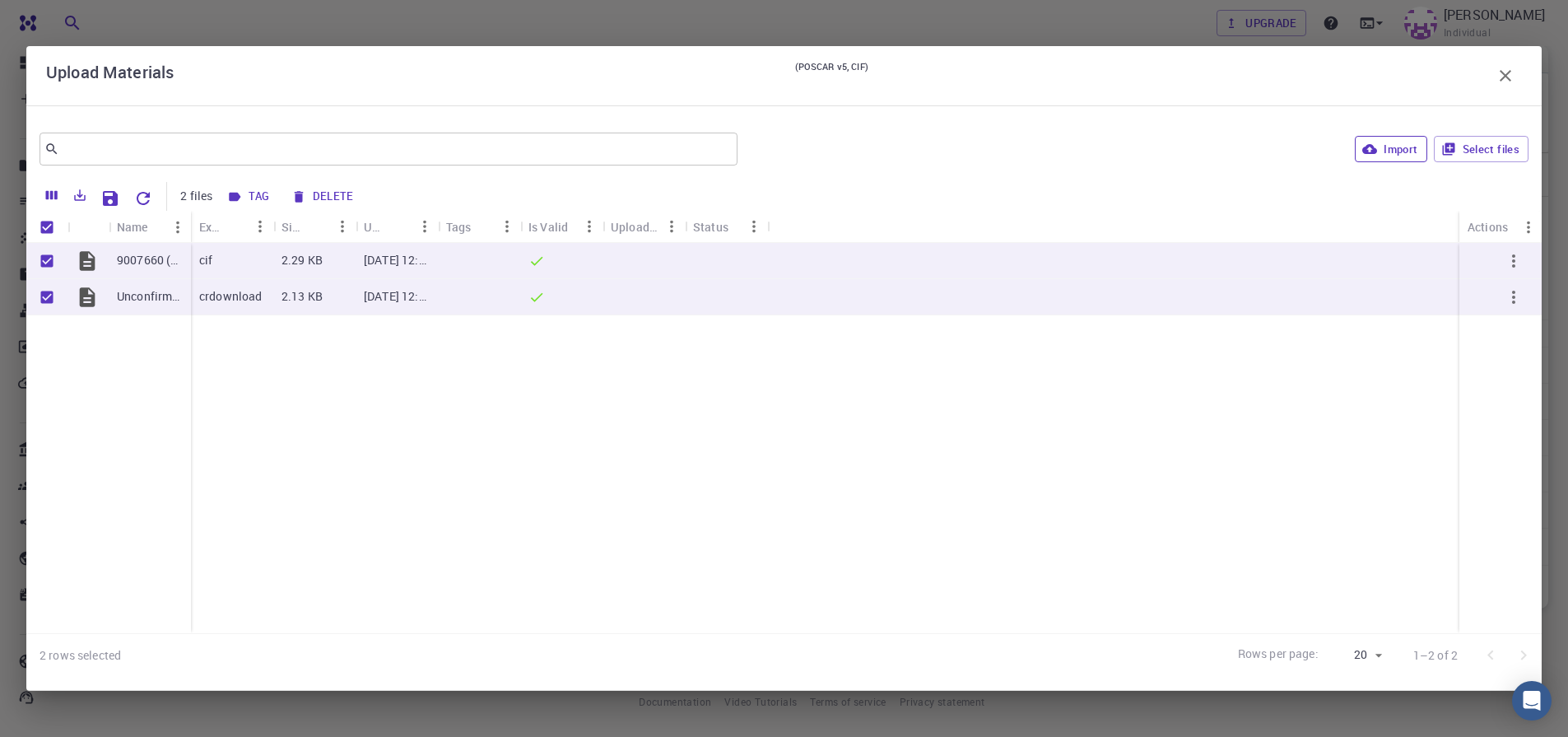
click at [1383, 147] on button "Import" at bounding box center [1390, 148] width 72 height 26
click at [44, 294] on input "Unselect row" at bounding box center [46, 297] width 31 height 31
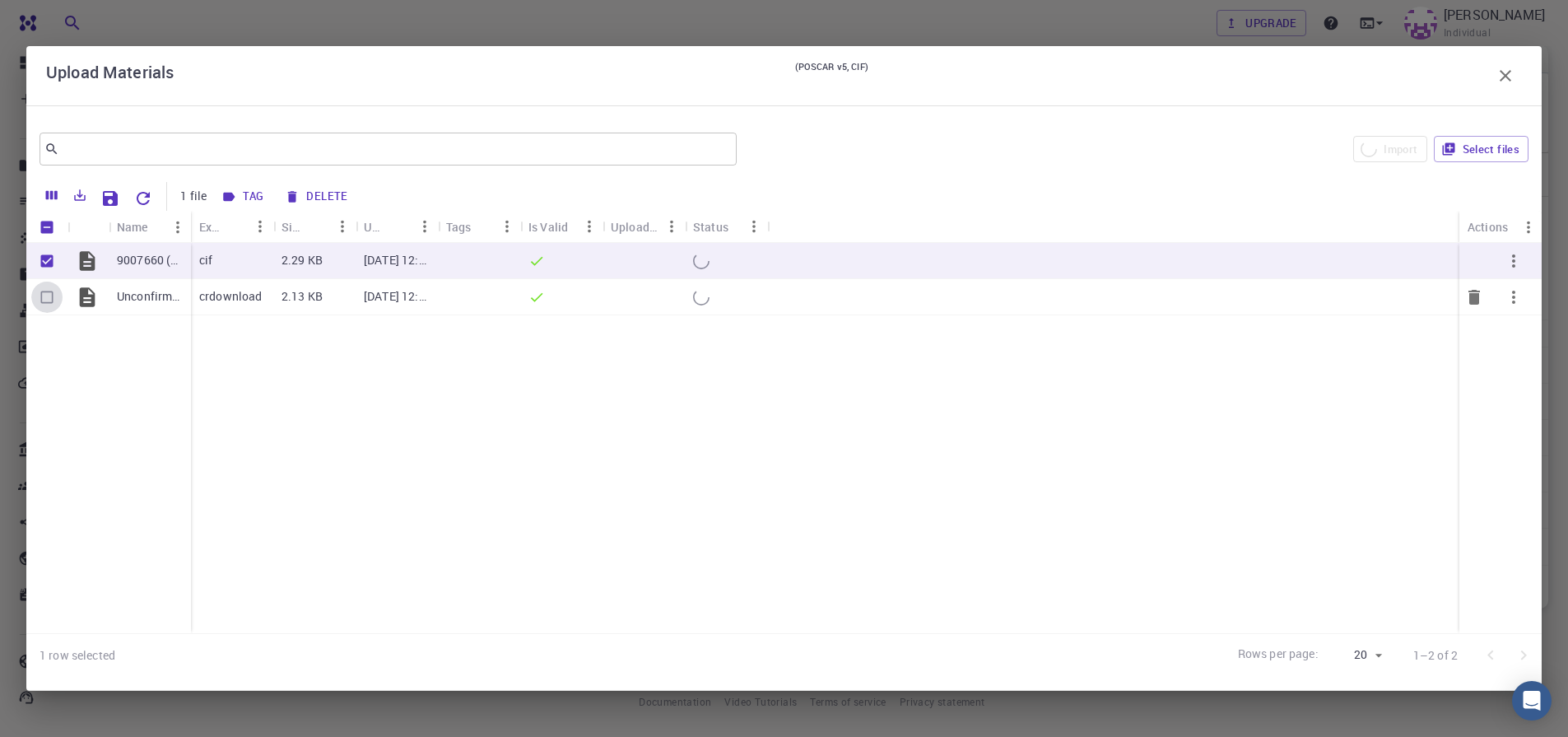
click at [41, 300] on input "Select row" at bounding box center [46, 297] width 31 height 31
checkbox input "true"
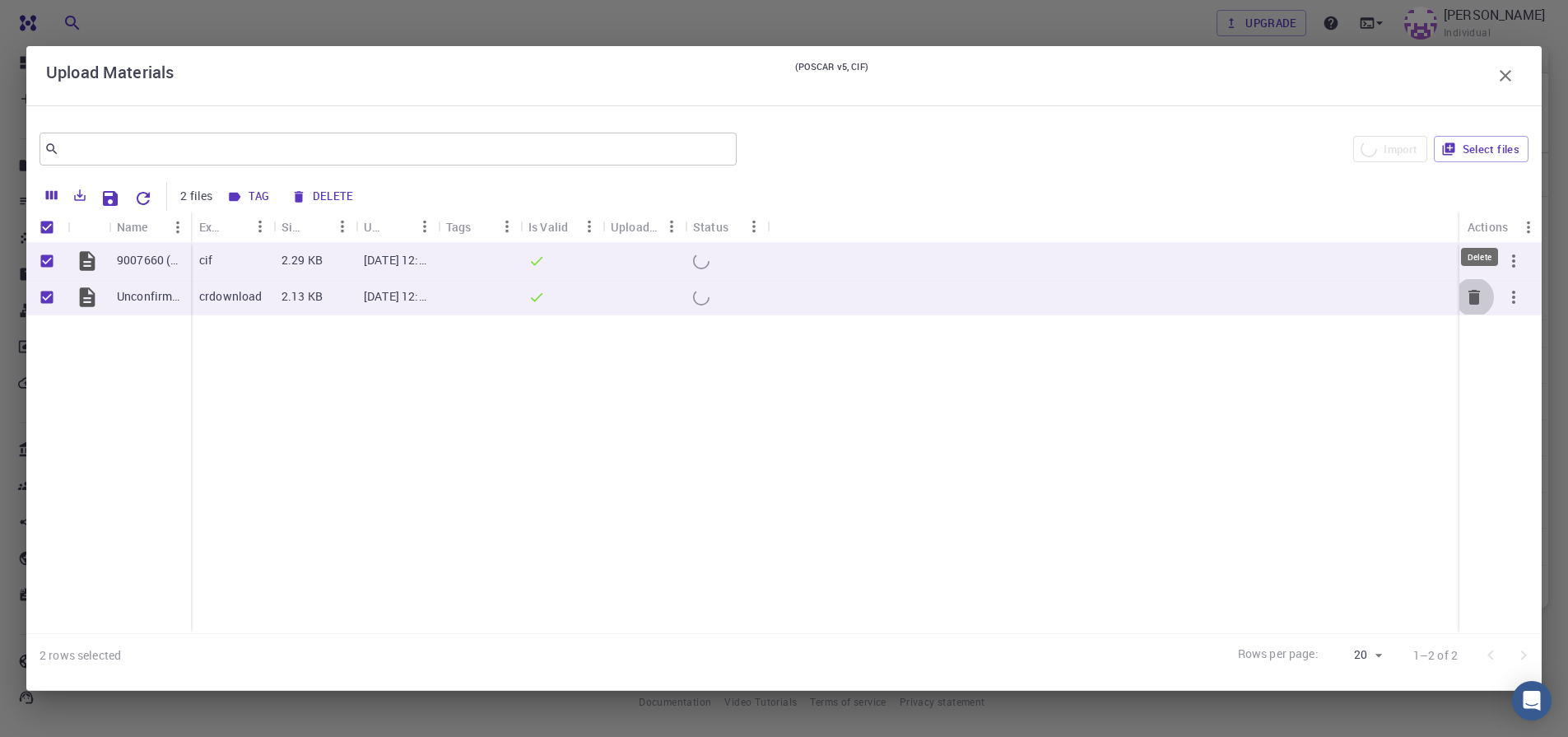
click at [1473, 301] on icon "Delete" at bounding box center [1474, 298] width 12 height 15
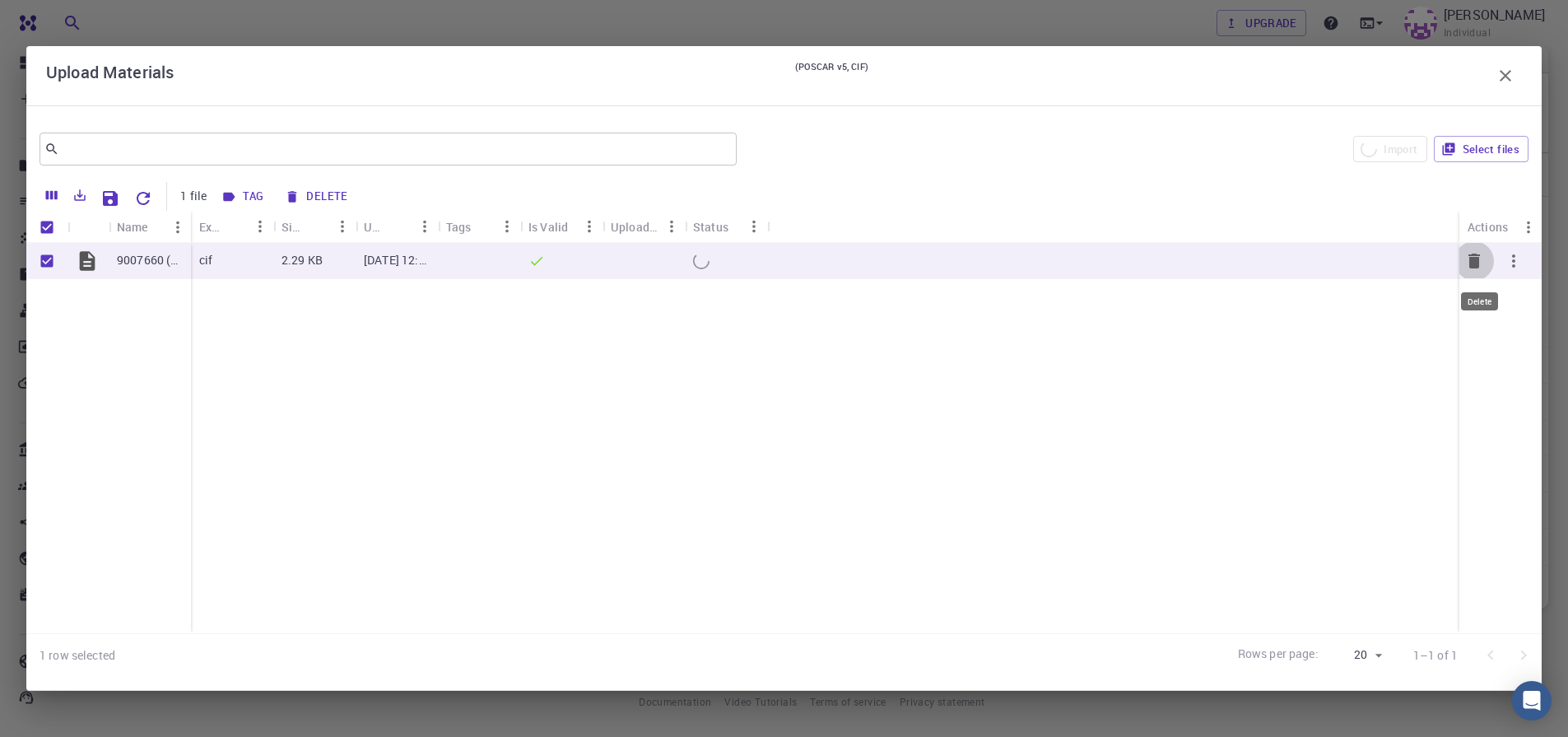
click at [1473, 260] on icon "Delete" at bounding box center [1474, 261] width 12 height 15
checkbox input "false"
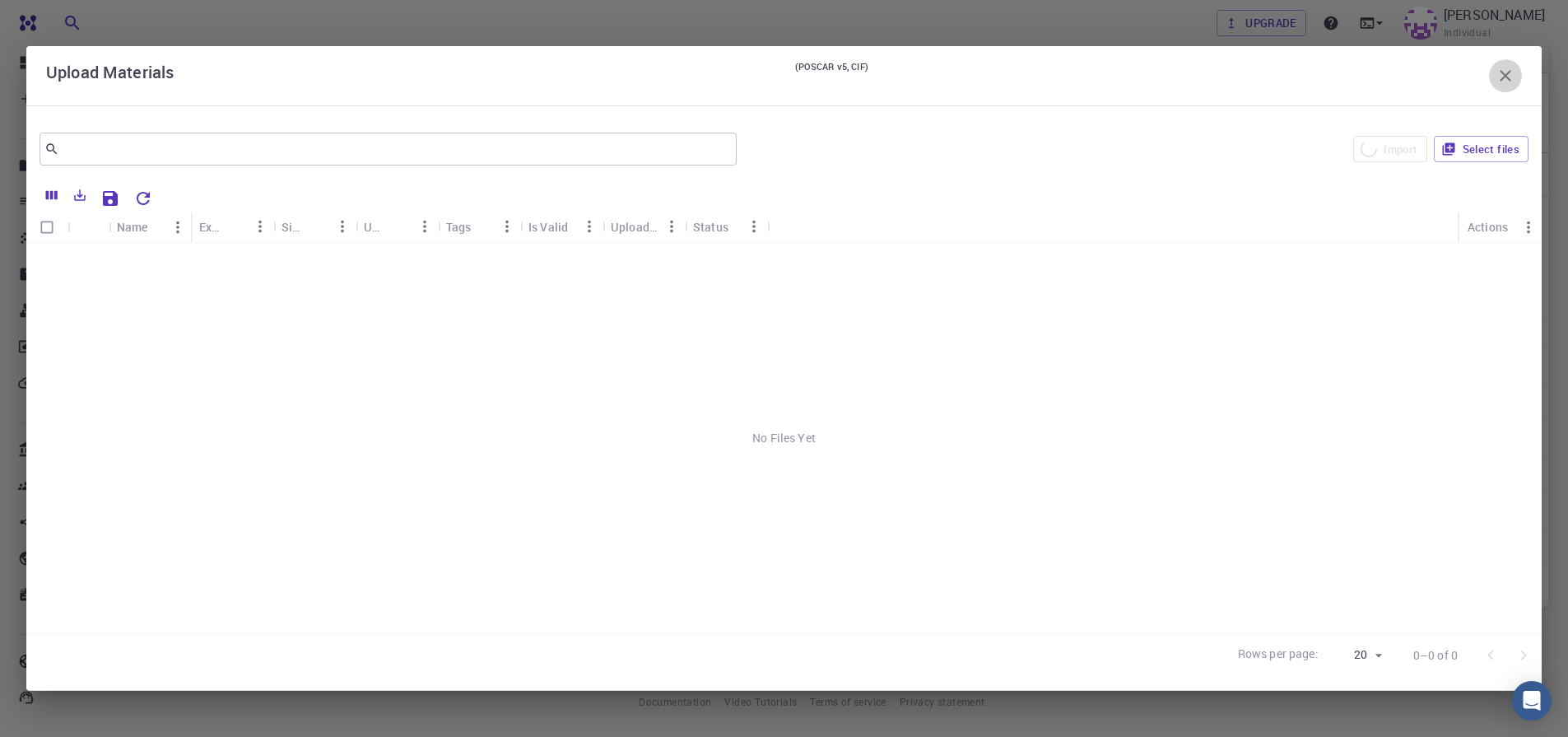
click at [1516, 75] on button "button" at bounding box center [1505, 75] width 33 height 33
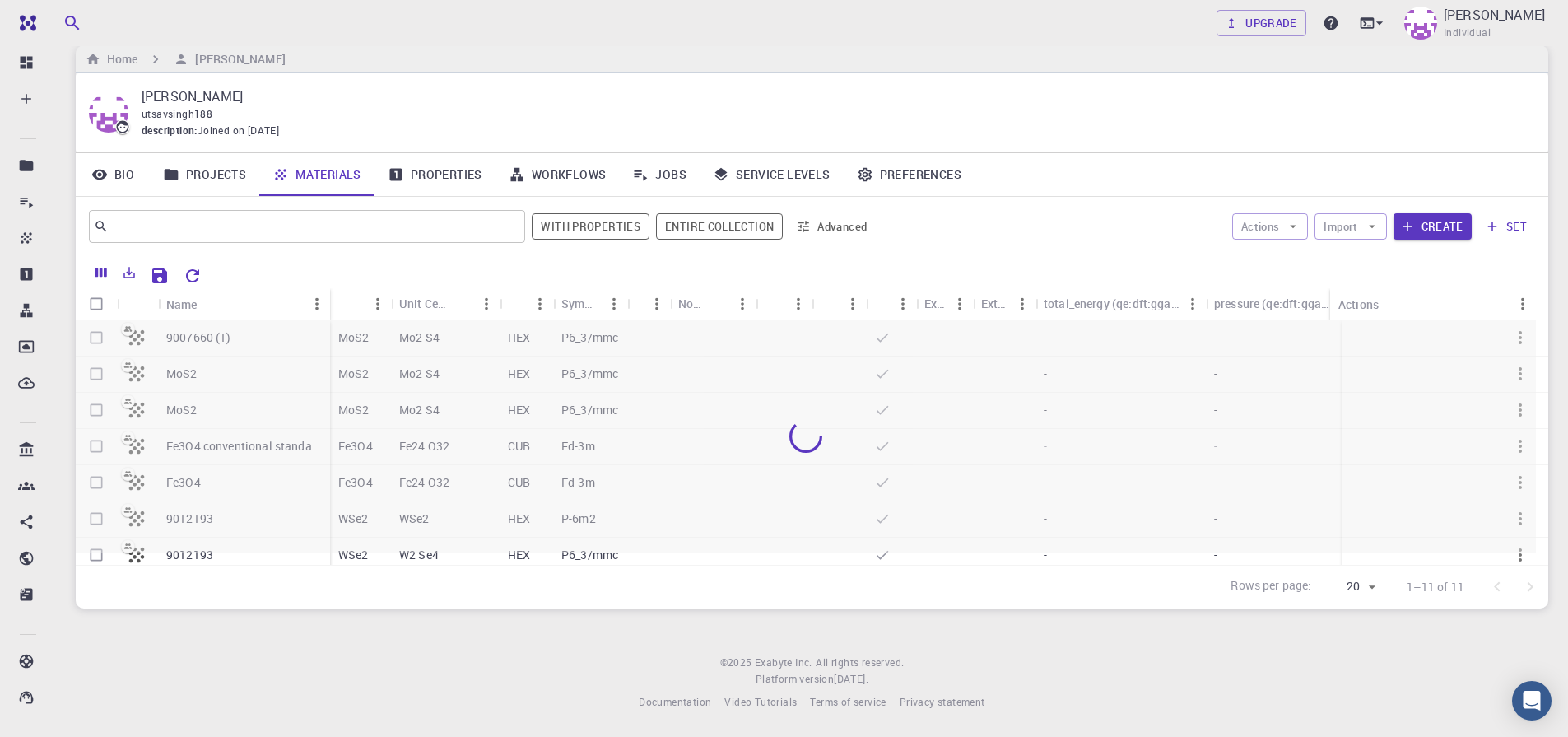
click at [95, 339] on div at bounding box center [806, 436] width 1460 height 232
click at [94, 338] on div at bounding box center [806, 436] width 1460 height 232
click at [94, 330] on div at bounding box center [806, 436] width 1460 height 232
click at [1445, 231] on button "Create" at bounding box center [1432, 226] width 78 height 26
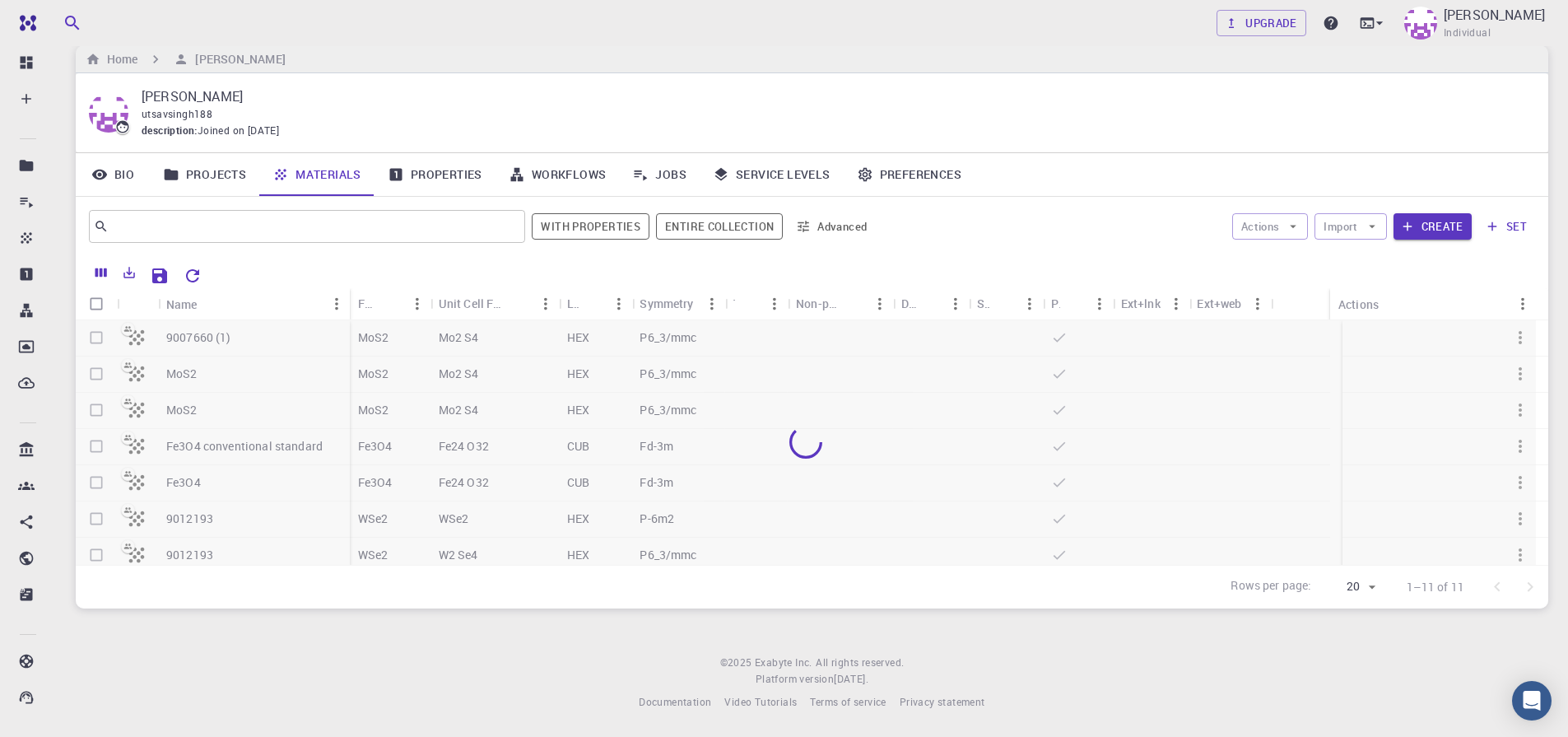
click at [95, 336] on div at bounding box center [806, 443] width 1460 height 245
click at [95, 334] on div at bounding box center [806, 443] width 1460 height 245
click at [93, 412] on div at bounding box center [806, 443] width 1460 height 245
click at [99, 337] on div at bounding box center [806, 443] width 1460 height 245
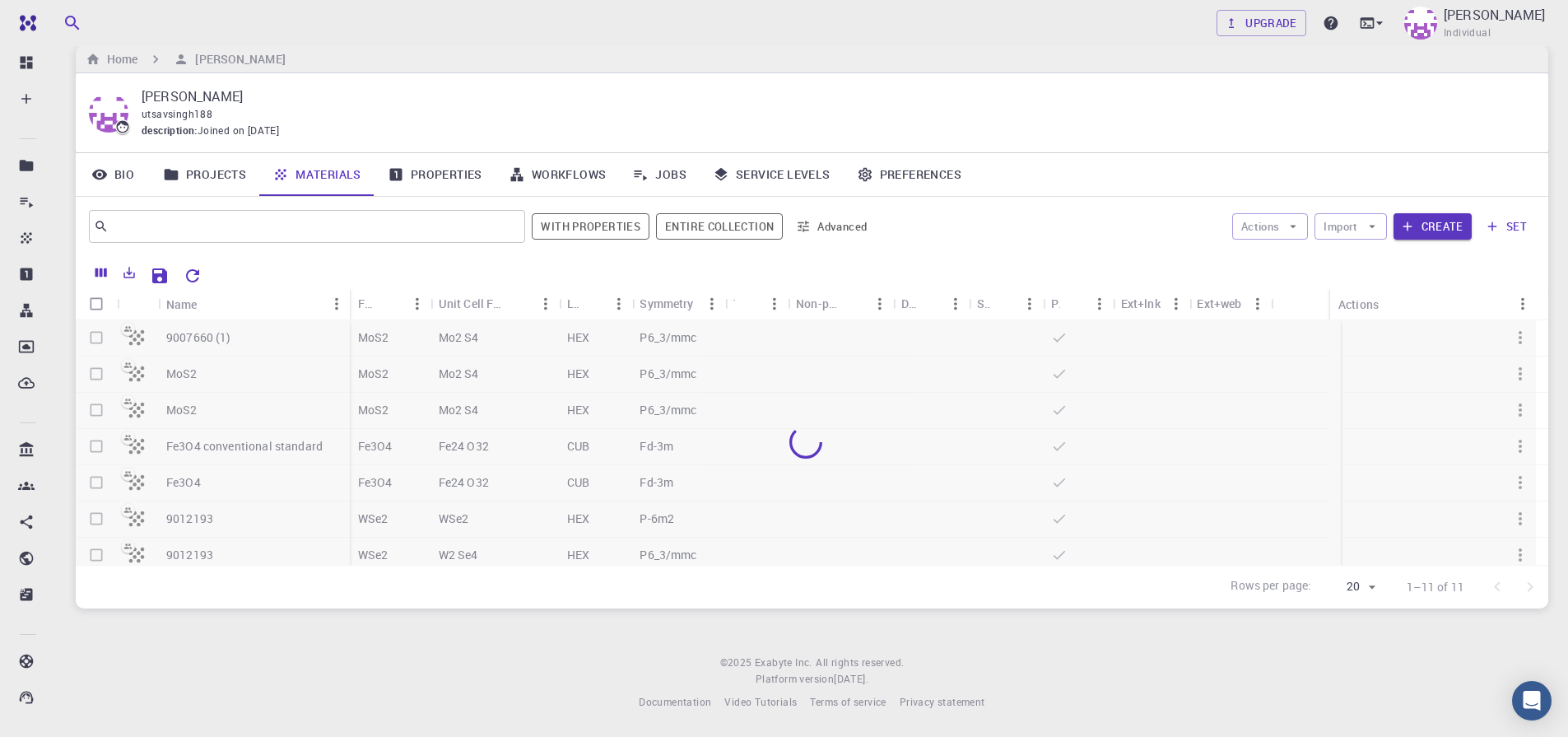
click at [96, 414] on div at bounding box center [806, 443] width 1460 height 245
click at [95, 334] on div at bounding box center [806, 443] width 1460 height 245
click at [94, 449] on div at bounding box center [806, 443] width 1460 height 245
click at [97, 406] on div at bounding box center [806, 443] width 1460 height 245
click at [99, 367] on div at bounding box center [806, 443] width 1460 height 245
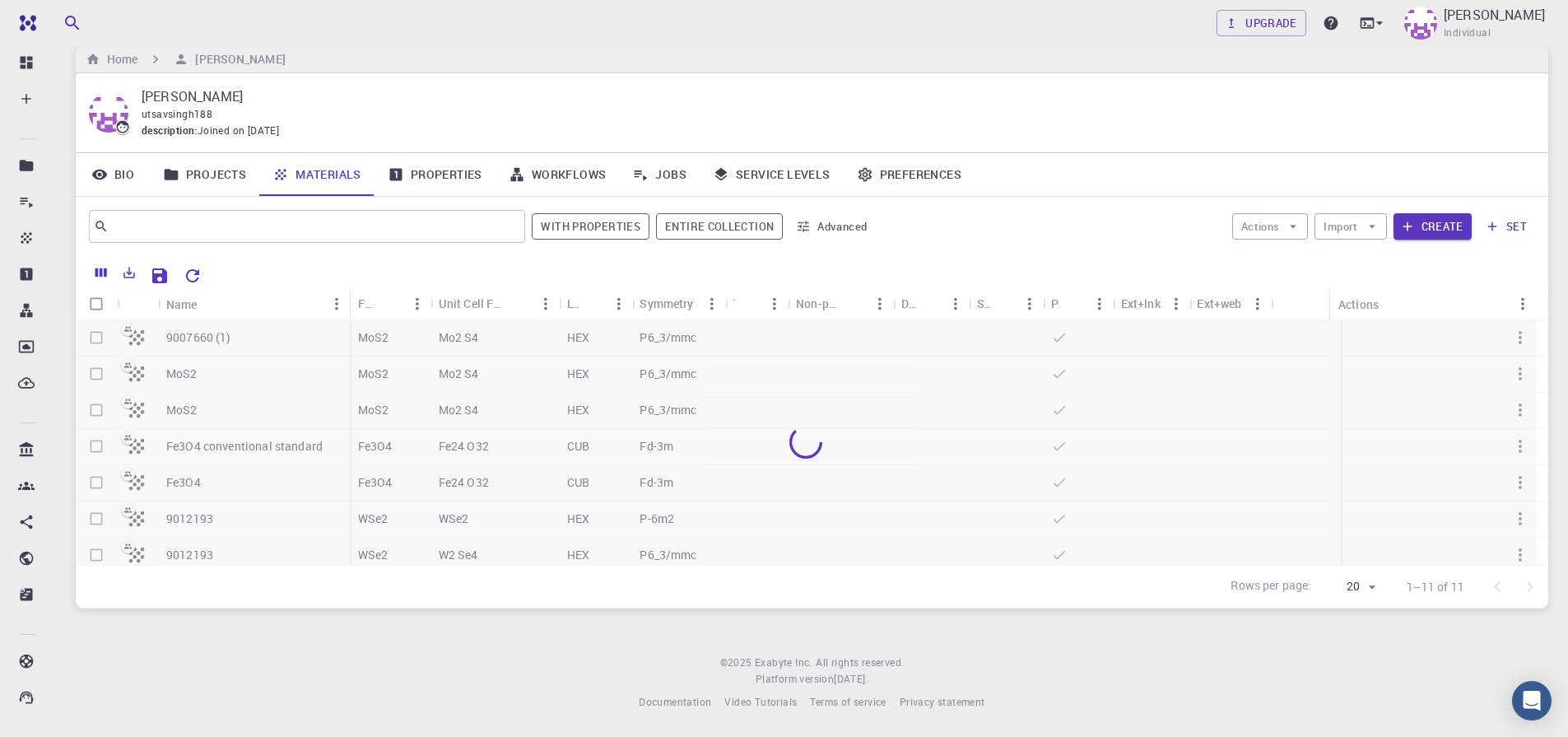
click at [89, 332] on div at bounding box center [806, 443] width 1460 height 245
click at [93, 306] on input "Select all rows" at bounding box center [96, 304] width 31 height 31
checkbox input "true"
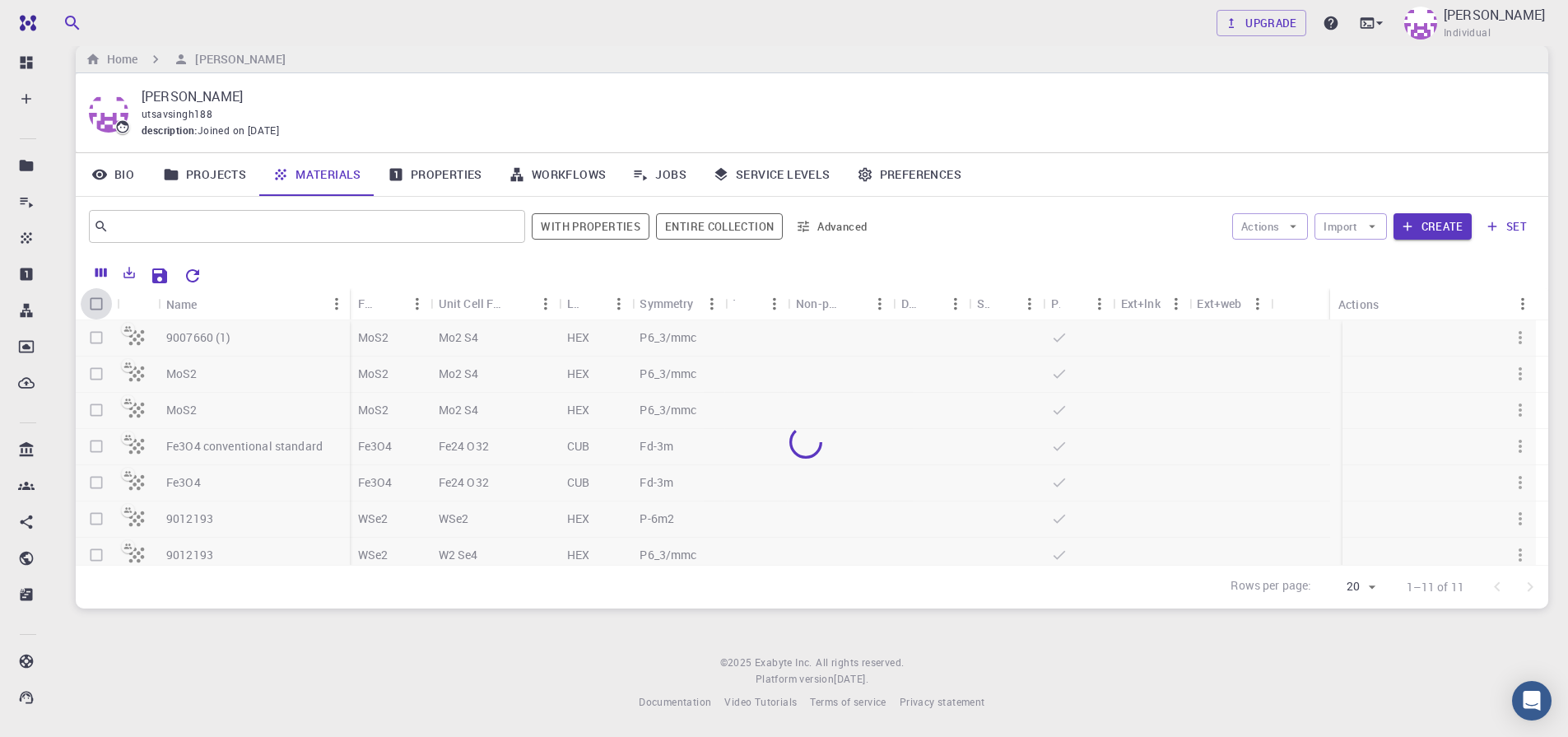
checkbox input "true"
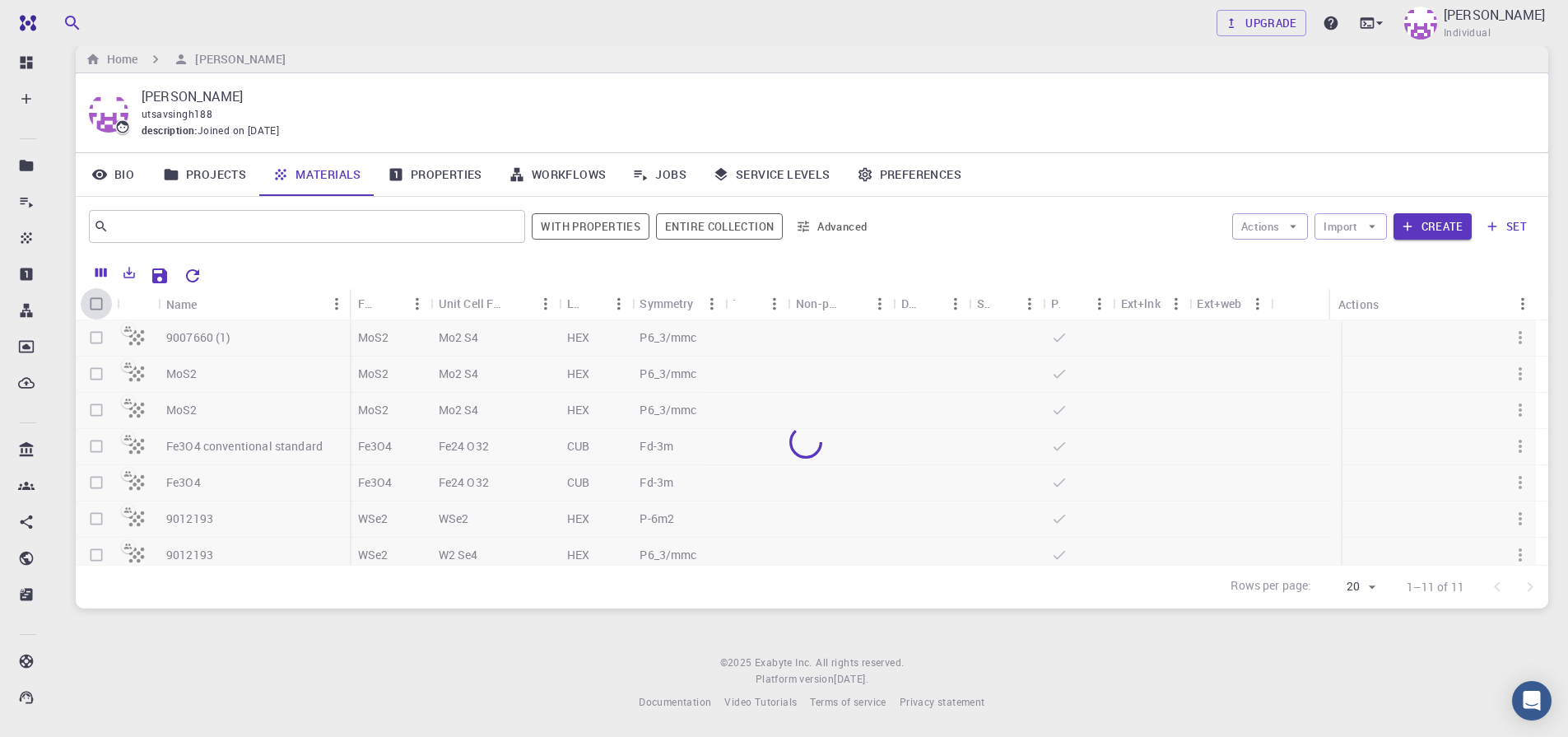
checkbox input "true"
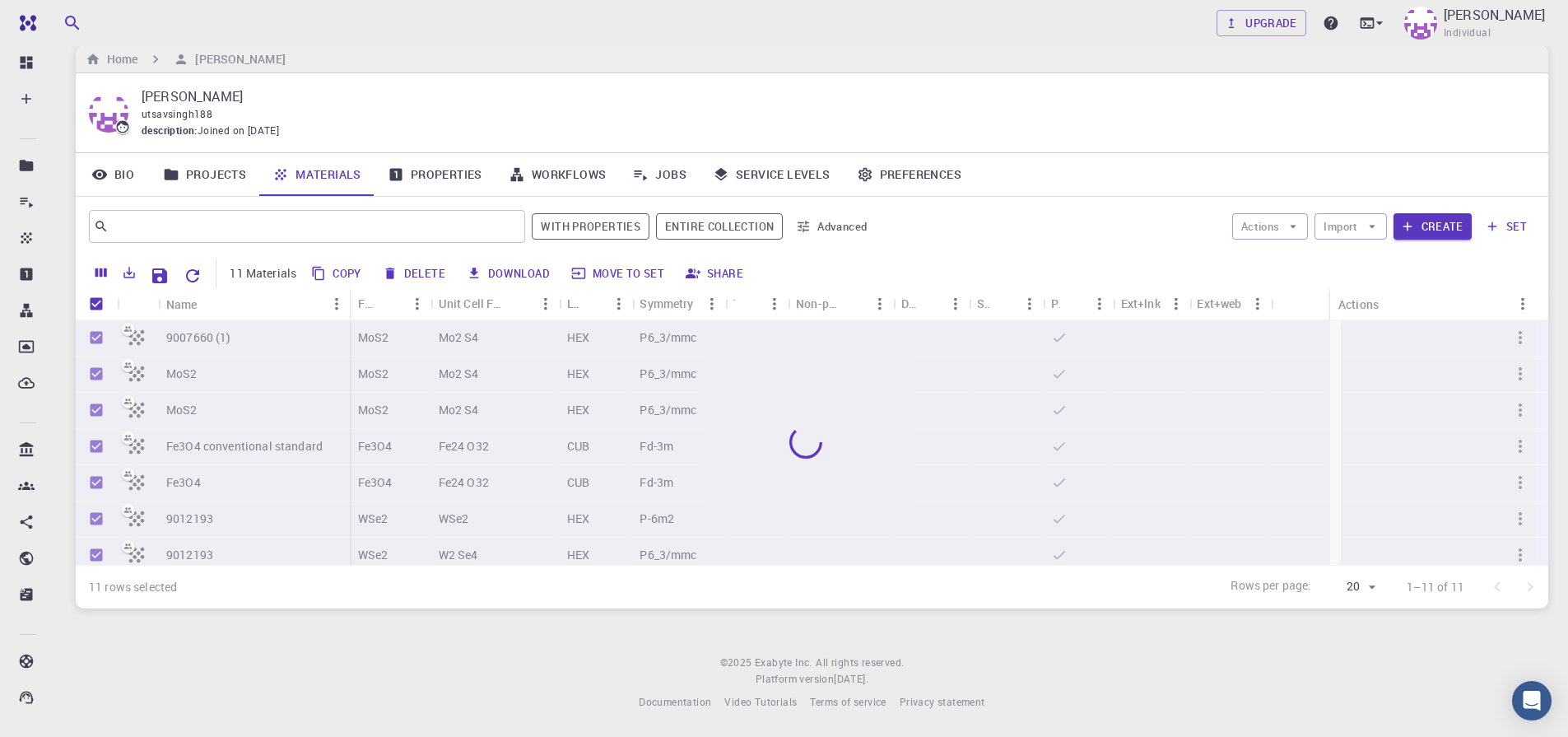
click at [94, 305] on input "Unselect all rows" at bounding box center [96, 304] width 31 height 31
checkbox input "false"
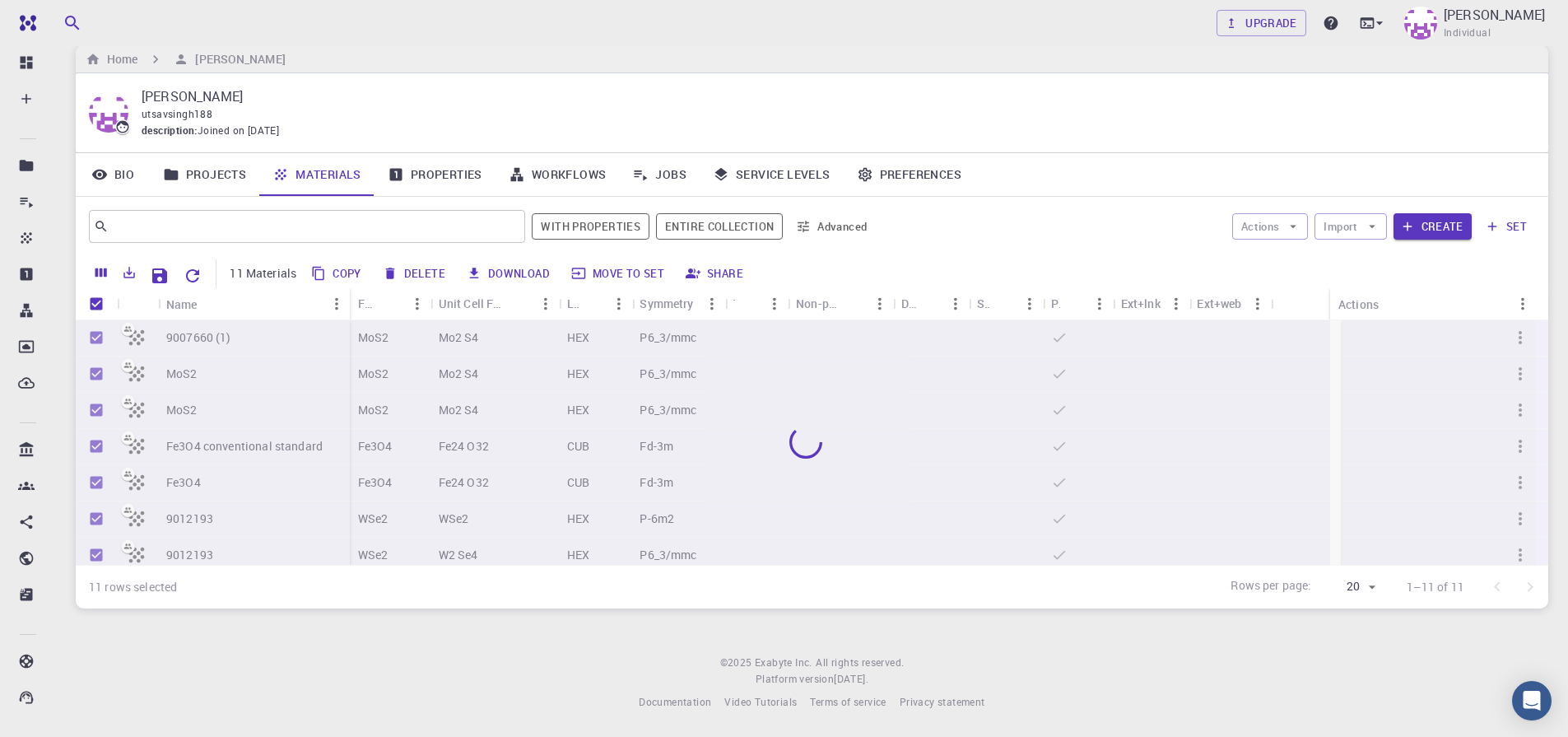
checkbox input "false"
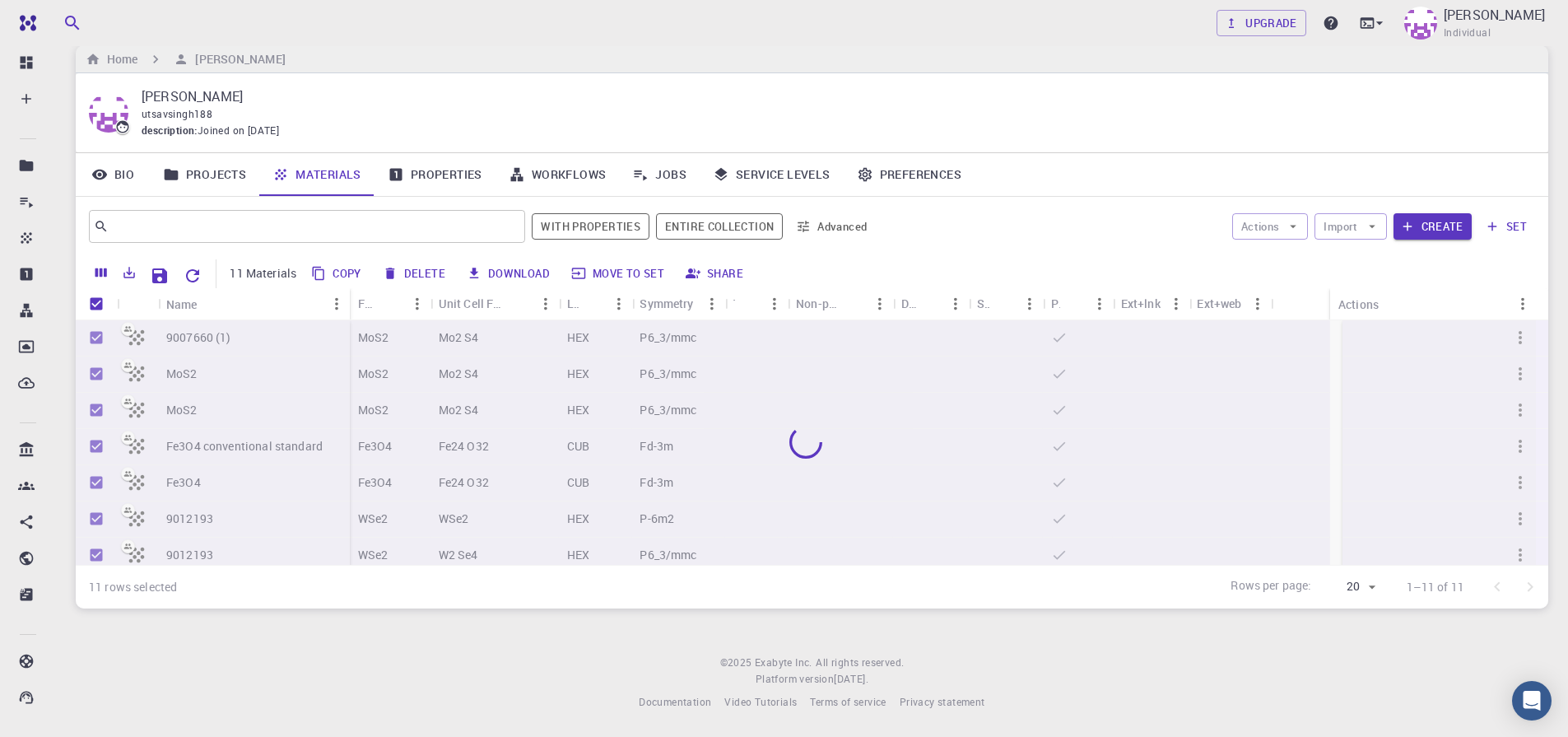
checkbox input "false"
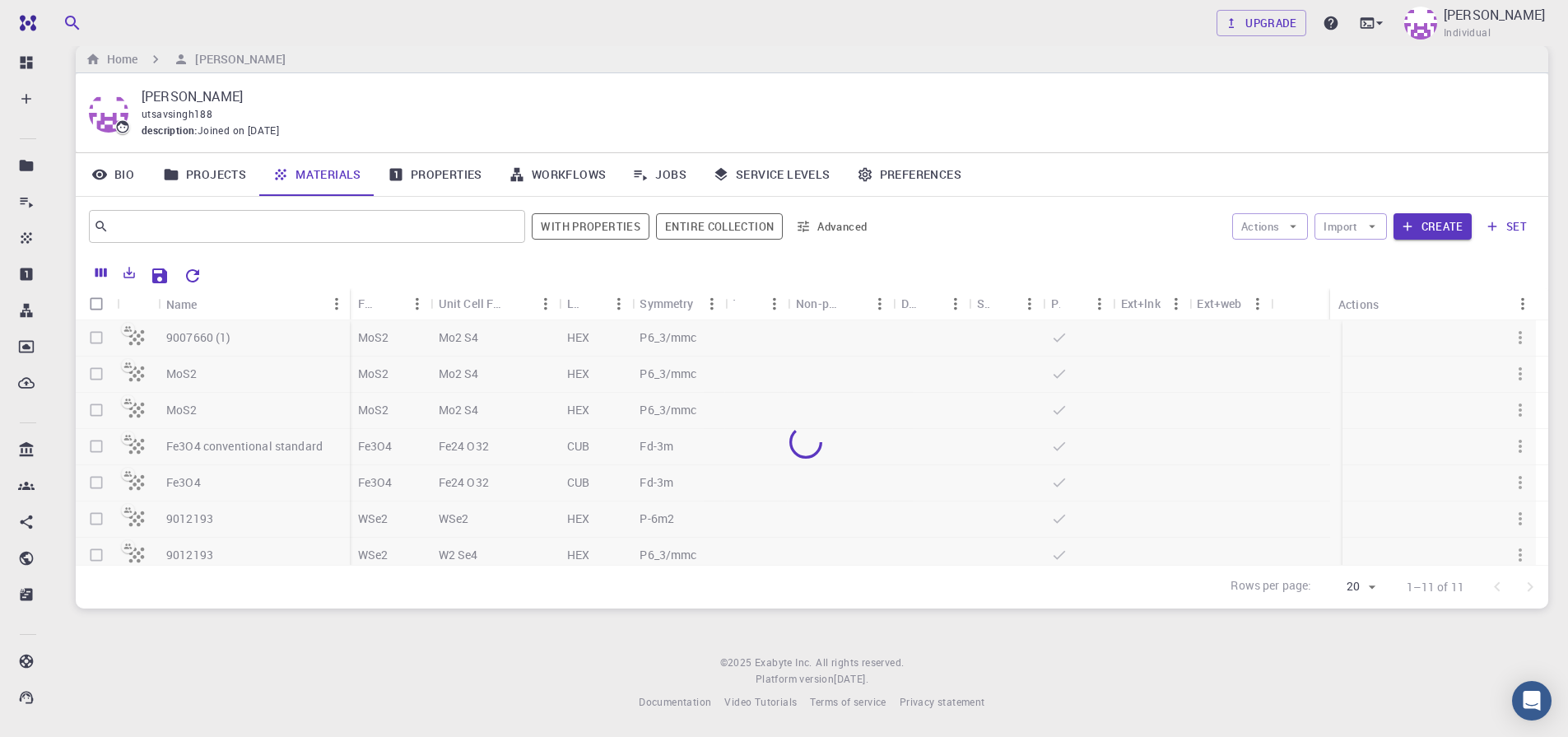
click at [96, 341] on div at bounding box center [806, 443] width 1460 height 245
click at [94, 374] on div at bounding box center [806, 443] width 1460 height 245
